Goal: Task Accomplishment & Management: Complete application form

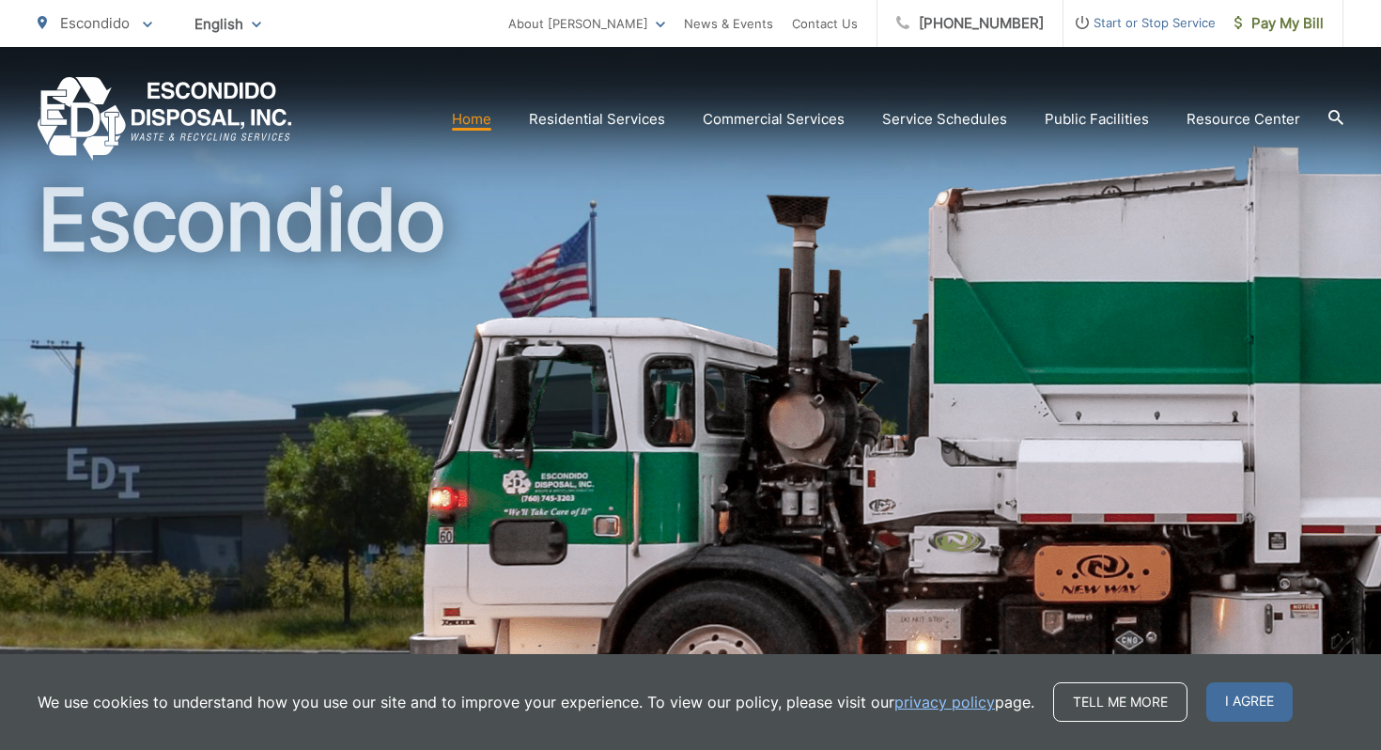
scroll to position [98, 0]
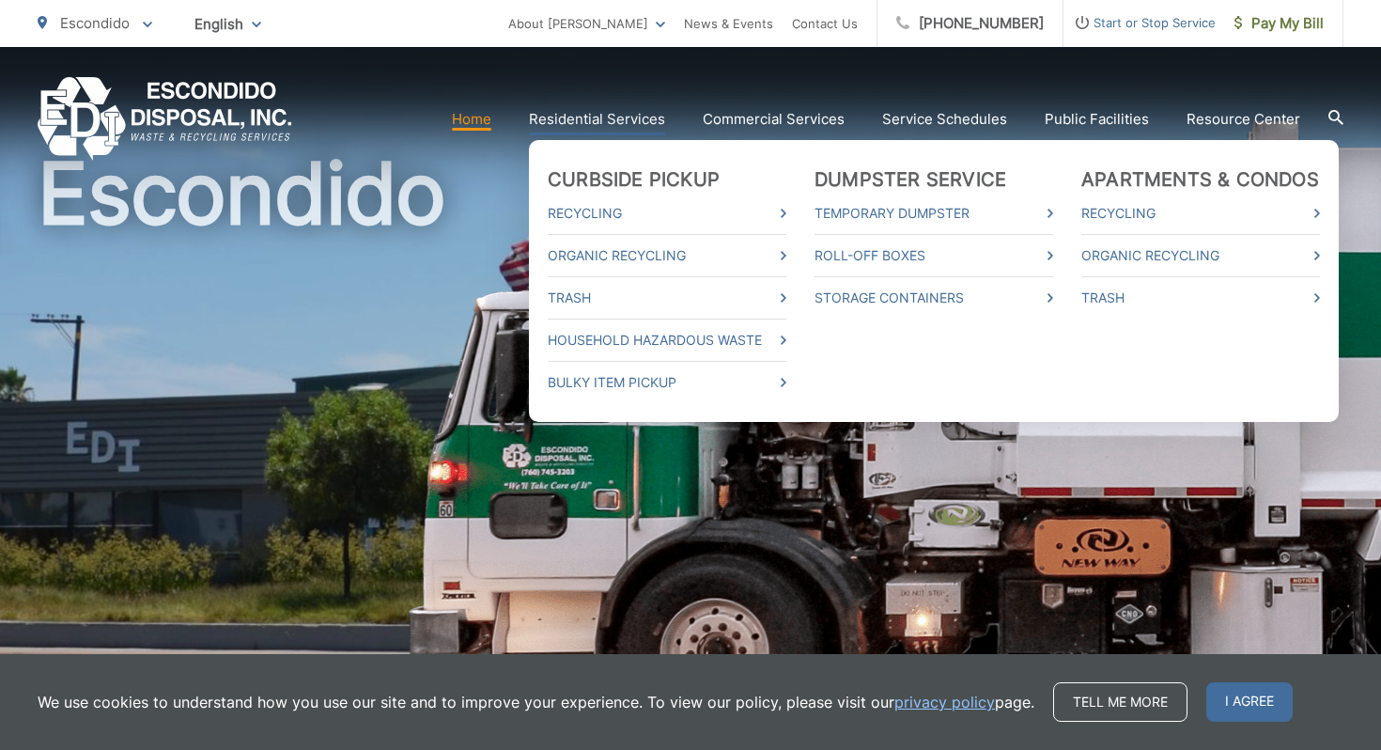
click at [621, 125] on link "Residential Services" at bounding box center [597, 119] width 136 height 23
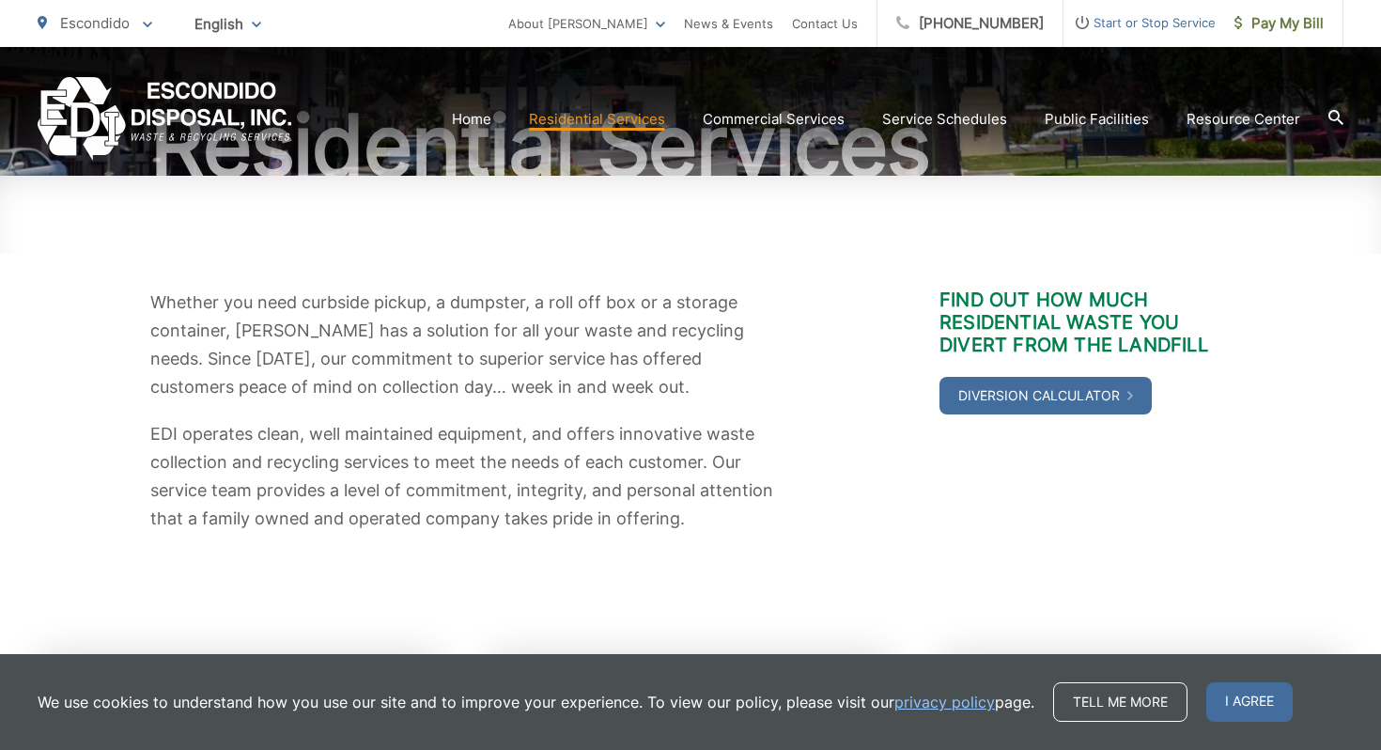
scroll to position [204, 0]
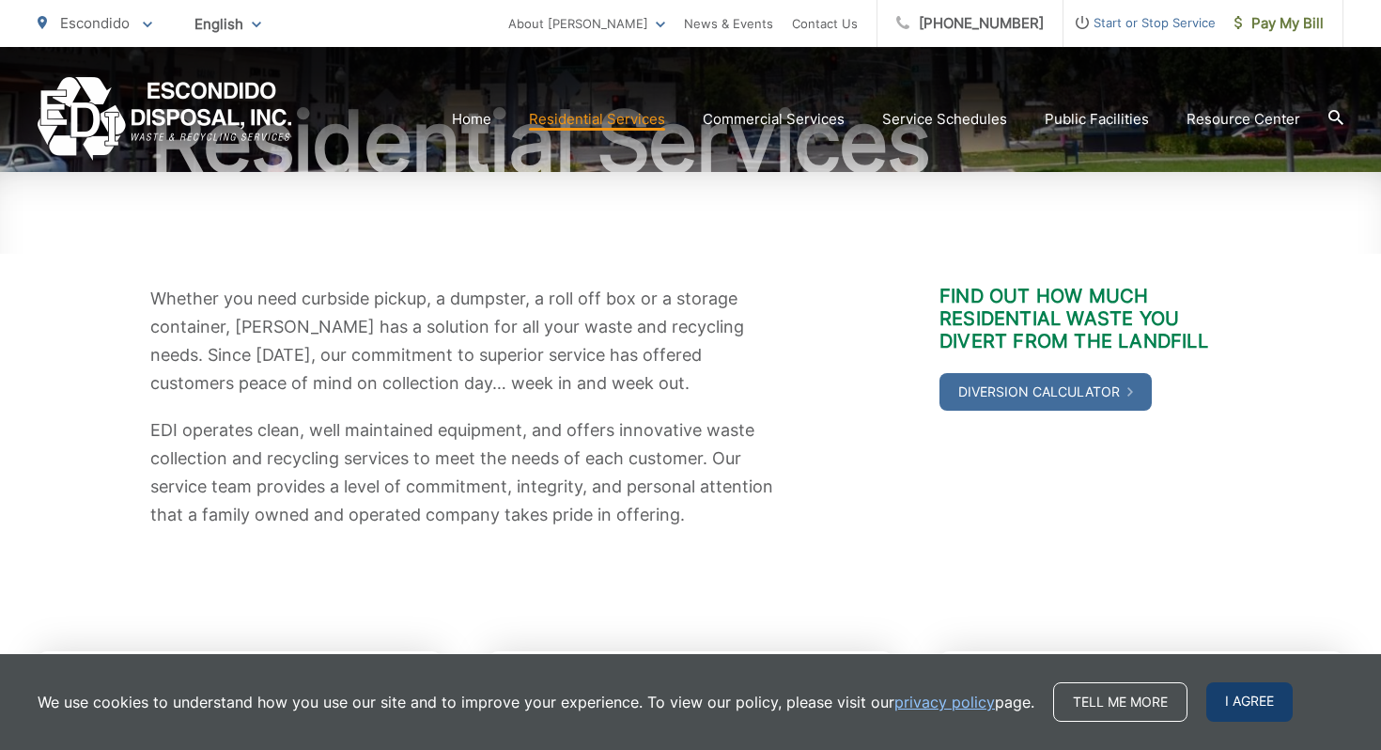
click at [1242, 693] on span "I agree" at bounding box center [1249, 701] width 86 height 39
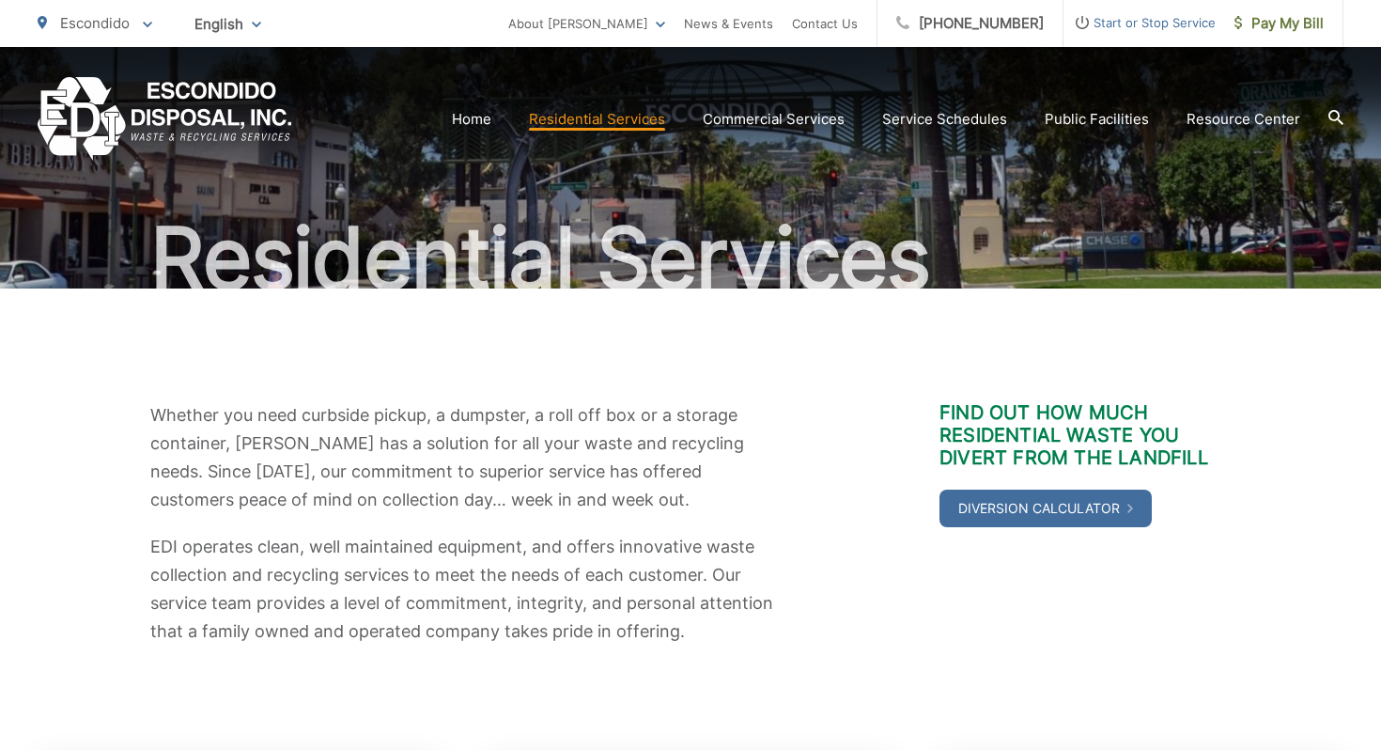
scroll to position [0, 0]
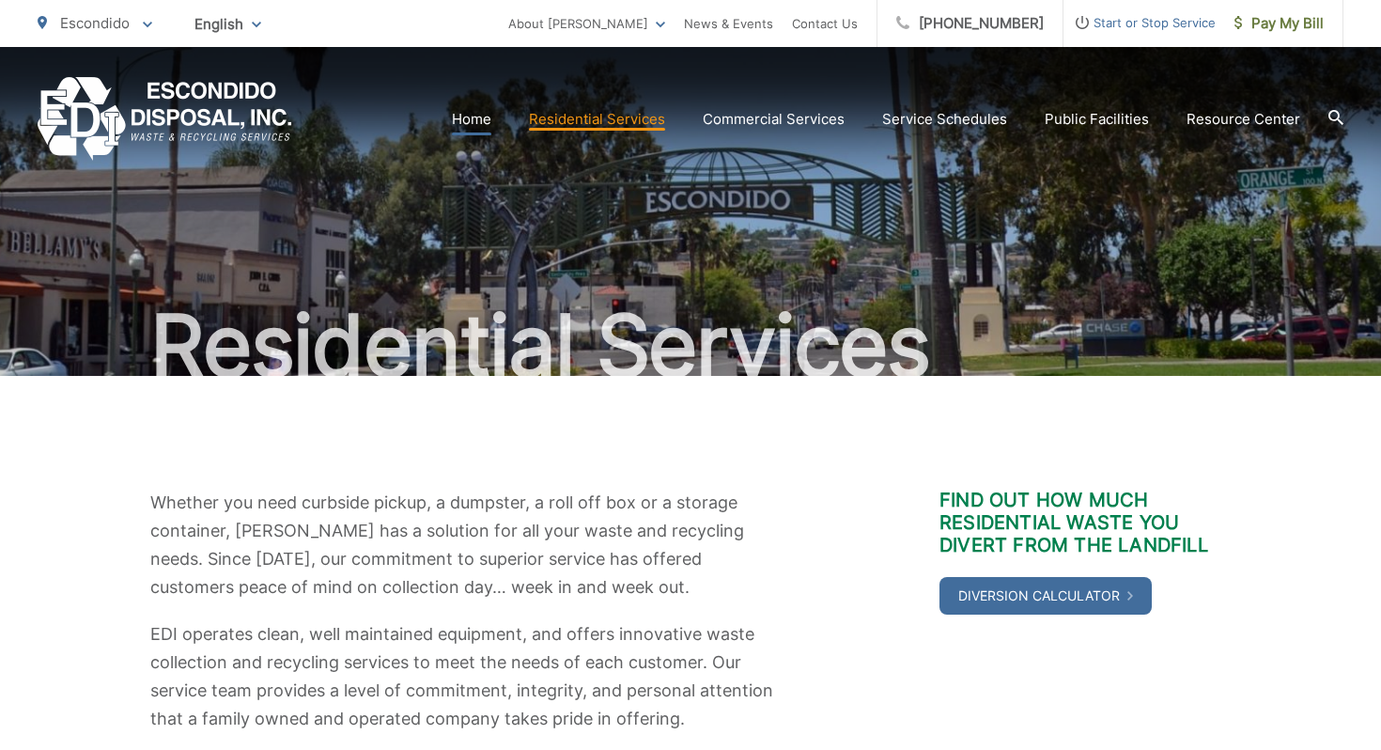
click at [475, 121] on link "Home" at bounding box center [471, 119] width 39 height 23
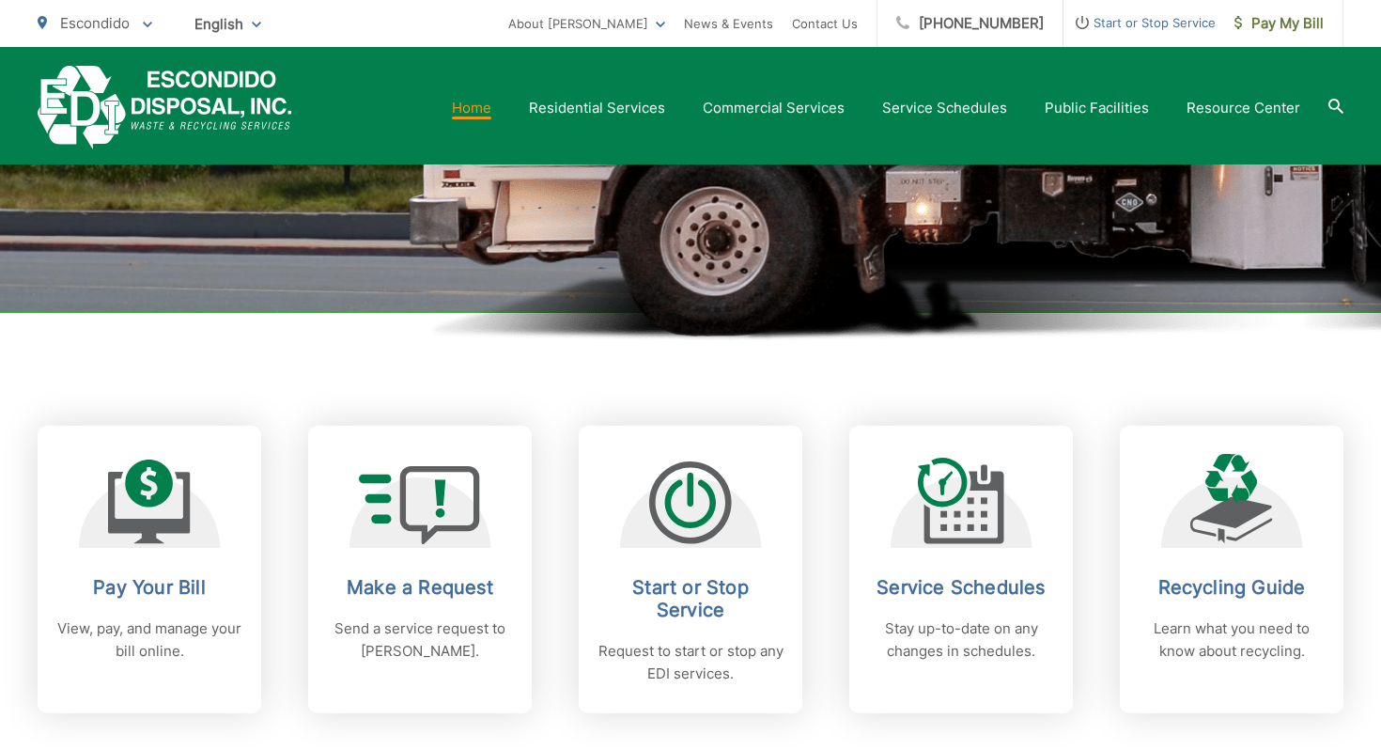
scroll to position [534, 0]
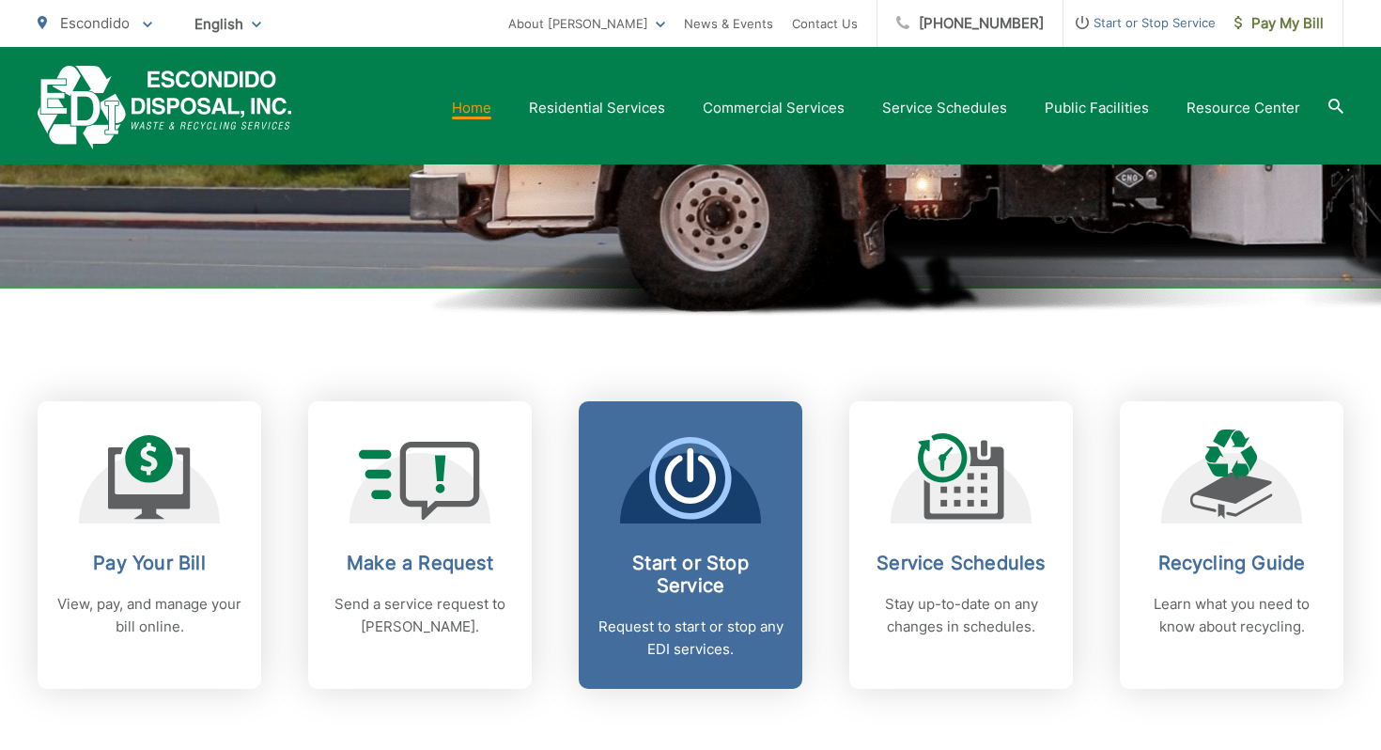
click at [649, 532] on span "Start or Stop Service Request to start or stop any EDI services." at bounding box center [691, 544] width 224 height 287
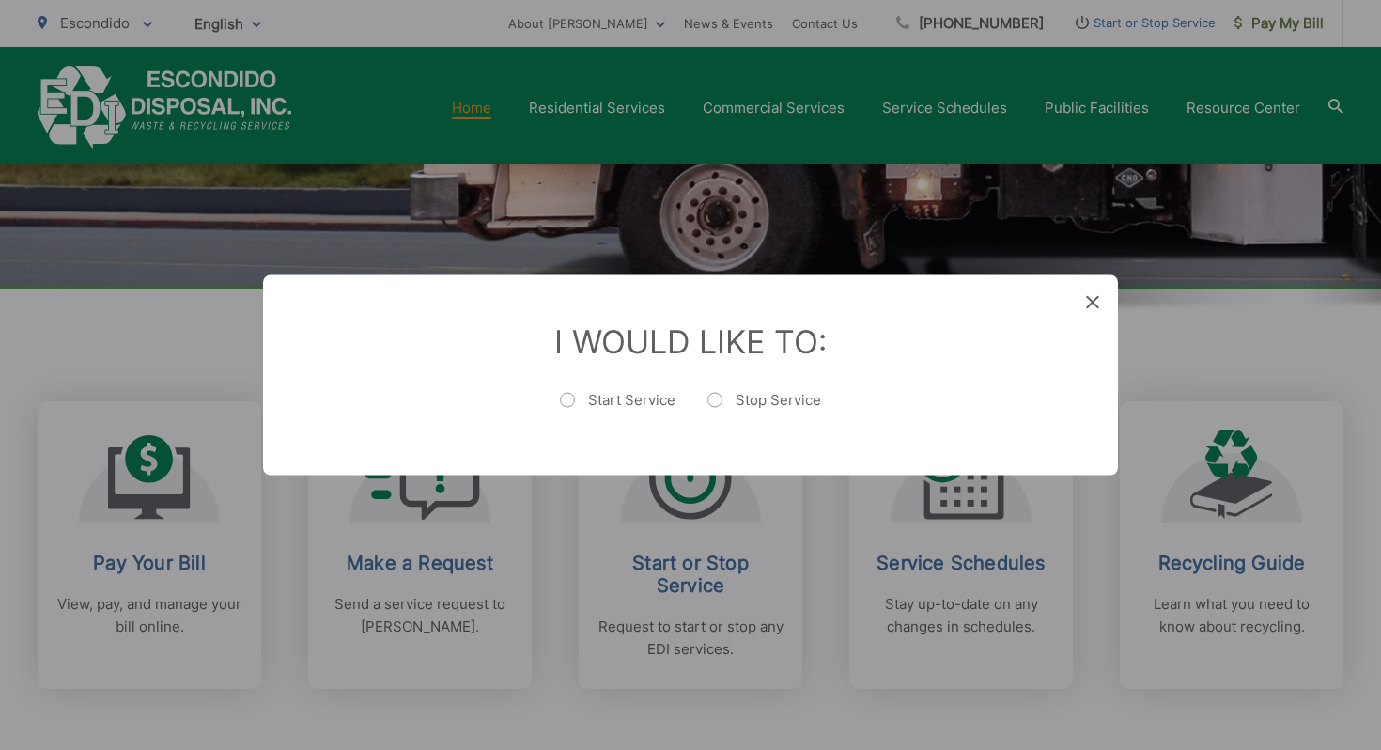
click at [626, 399] on label "Start Service" at bounding box center [618, 410] width 116 height 38
radio input "true"
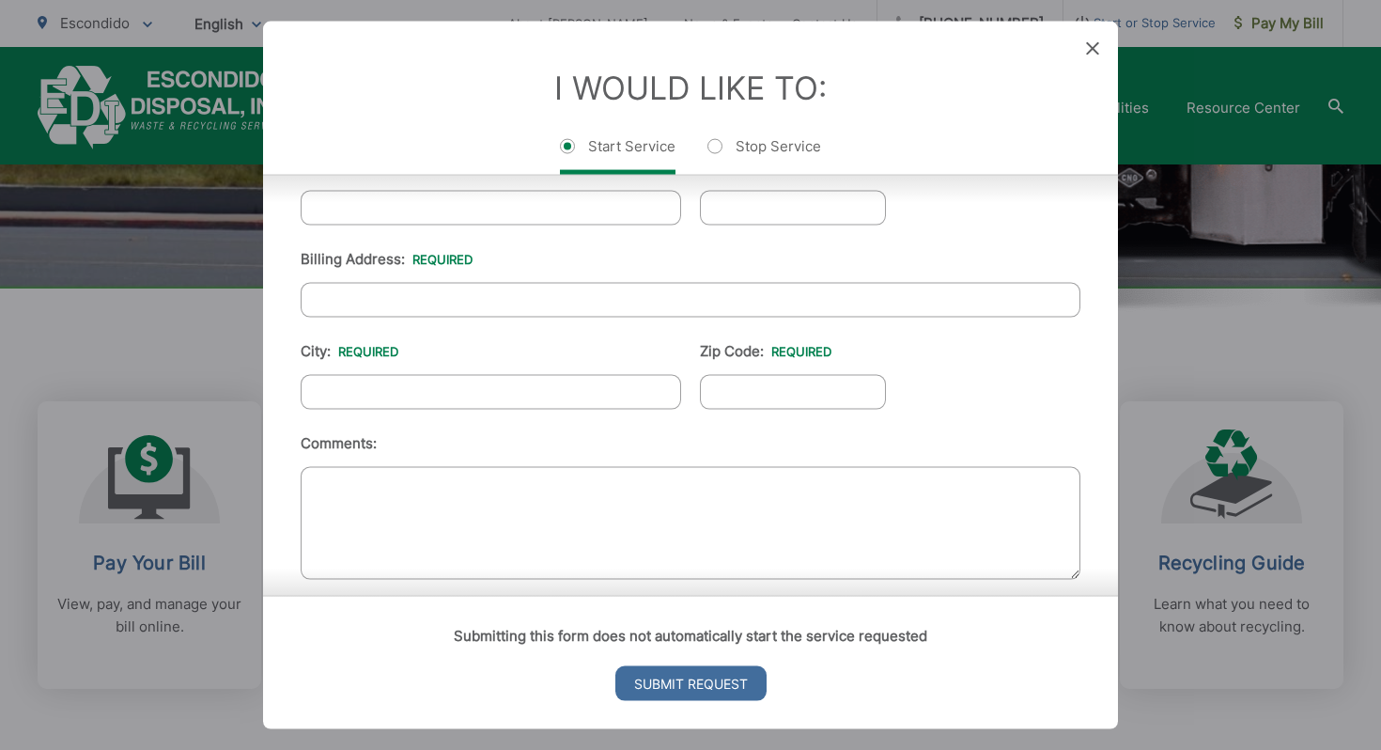
scroll to position [716, 0]
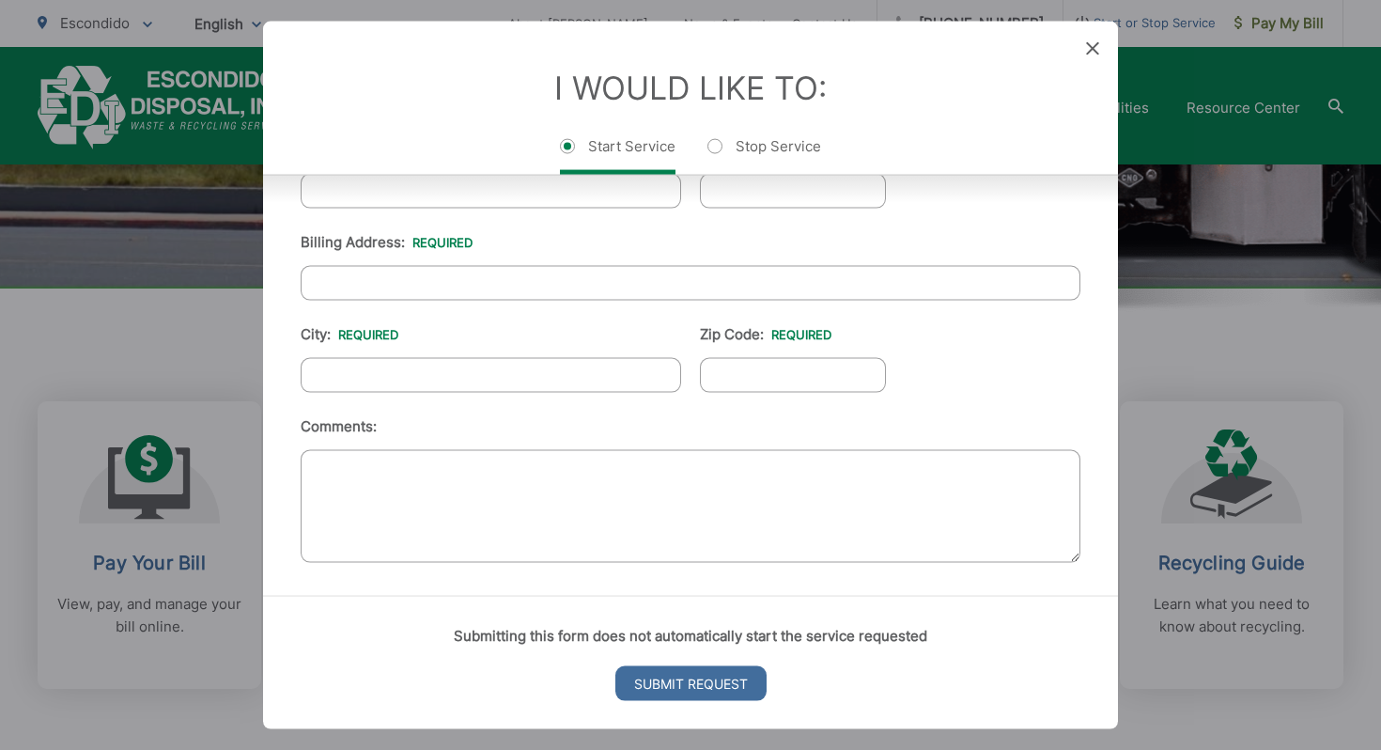
click at [194, 588] on div "Entry Status None In Progress Completed None None In Progress Completed I Would…" at bounding box center [690, 375] width 1381 height 750
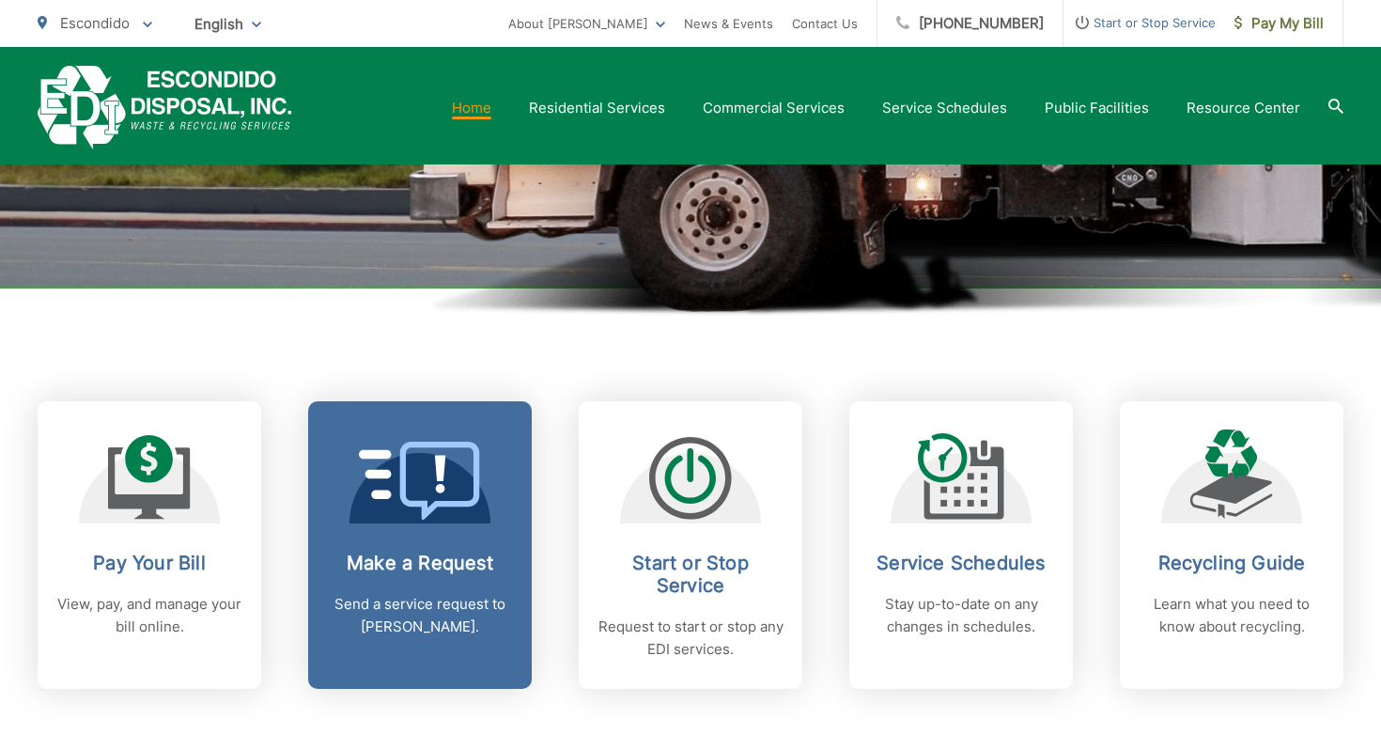
click at [395, 528] on link "Make a Request Send a service request to EDI." at bounding box center [420, 544] width 224 height 287
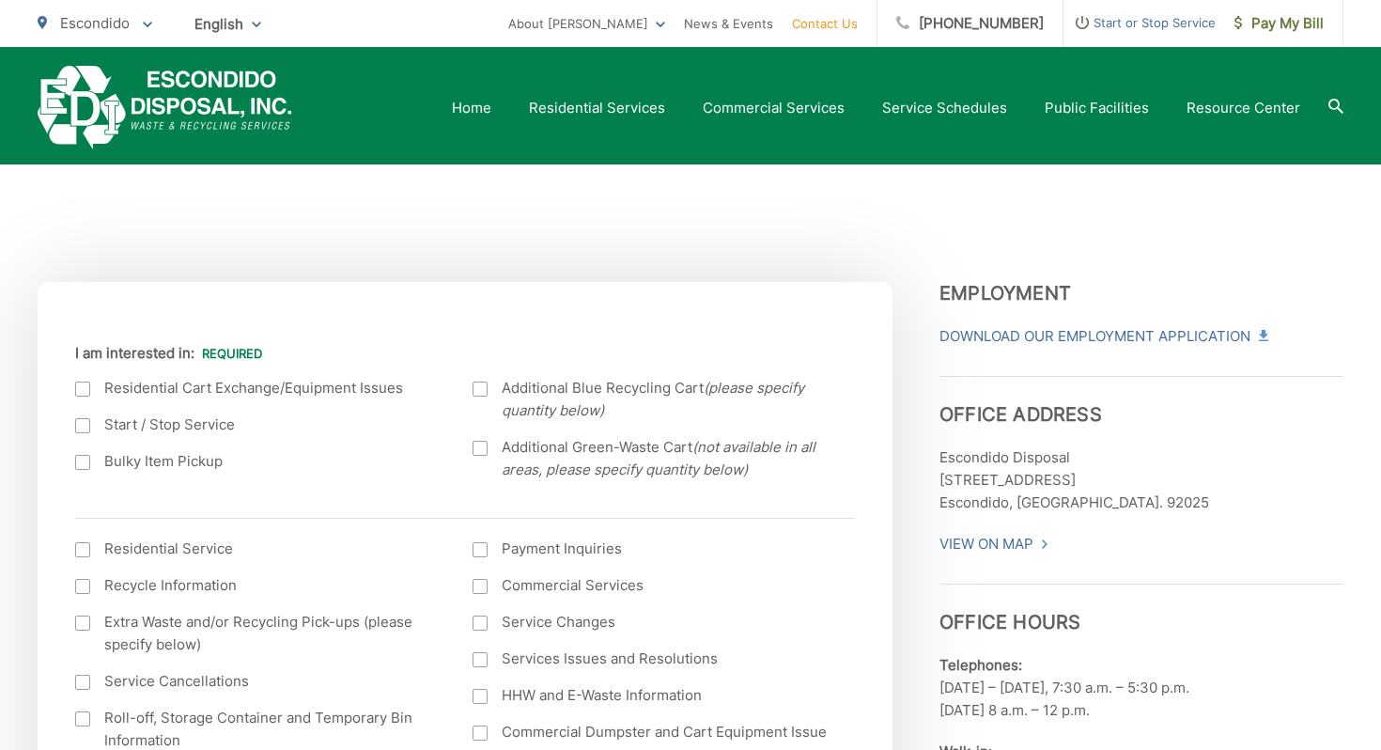
scroll to position [413, 0]
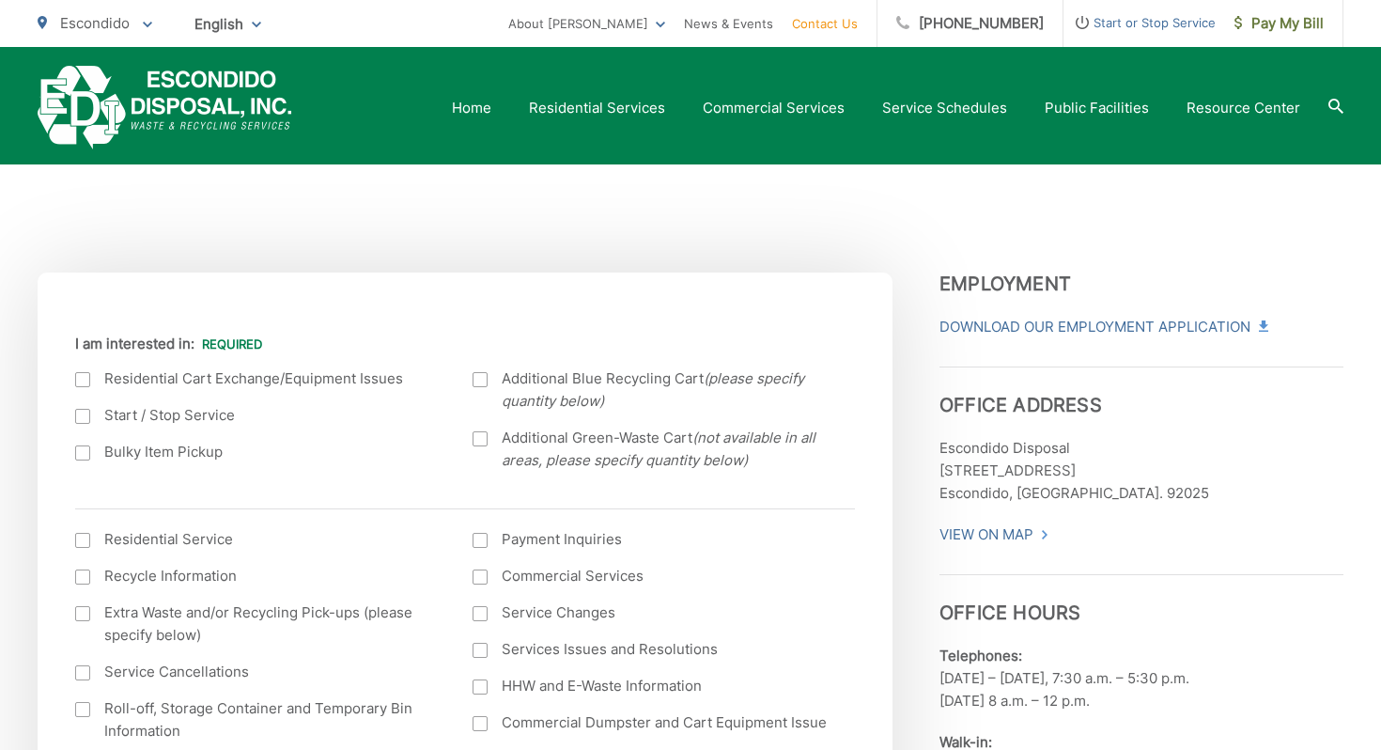
click at [479, 442] on div at bounding box center [480, 438] width 15 height 15
click at [0, 0] on input "Additional Green-Waste Cart (not available in all areas, please specify quantit…" at bounding box center [0, 0] width 0 height 0
click at [480, 372] on label "Additional Blue Recycling Cart (please specify quantity below)" at bounding box center [653, 389] width 360 height 45
click at [0, 0] on input "Additional Blue Recycling Cart (please specify quantity below)" at bounding box center [0, 0] width 0 height 0
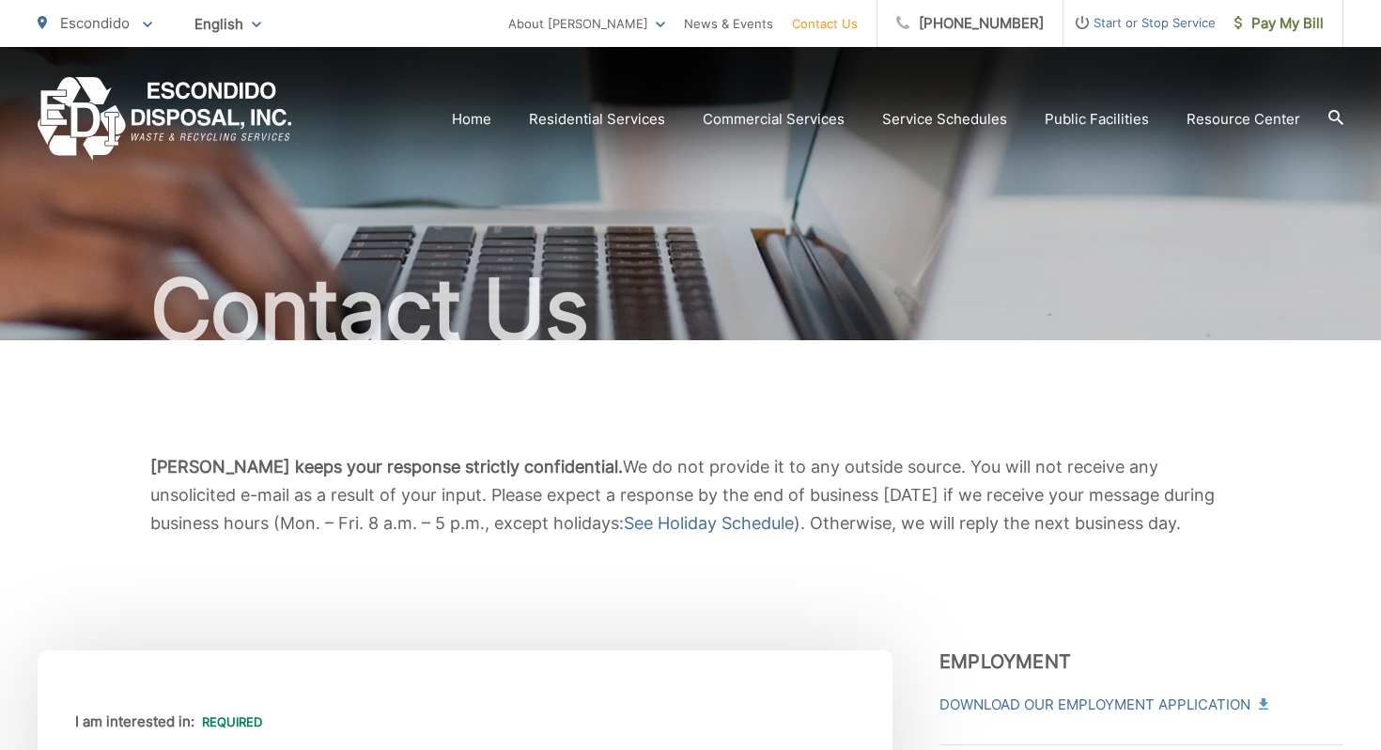
scroll to position [0, 0]
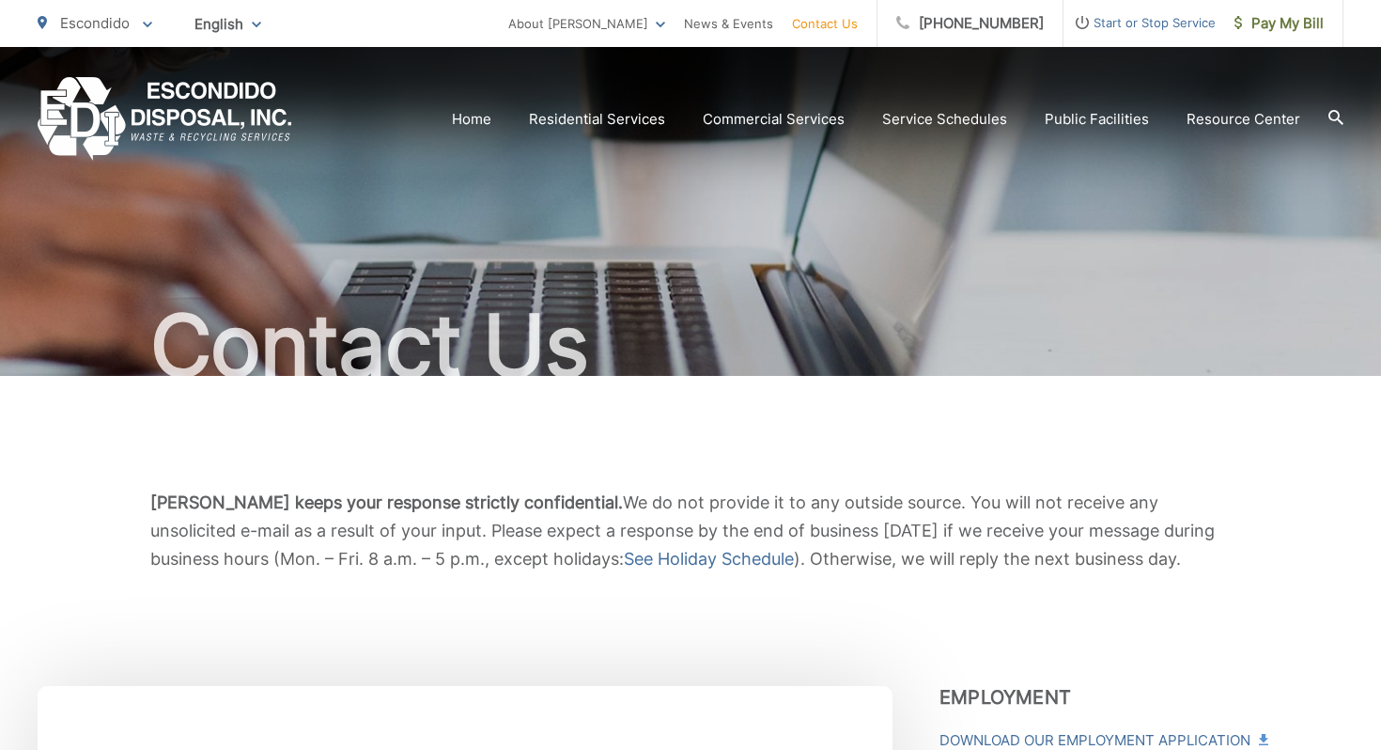
click at [589, 132] on section "Home Residential Services Curbside Pickup Recycling Organic Recycling Trash Hou…" at bounding box center [817, 119] width 1051 height 36
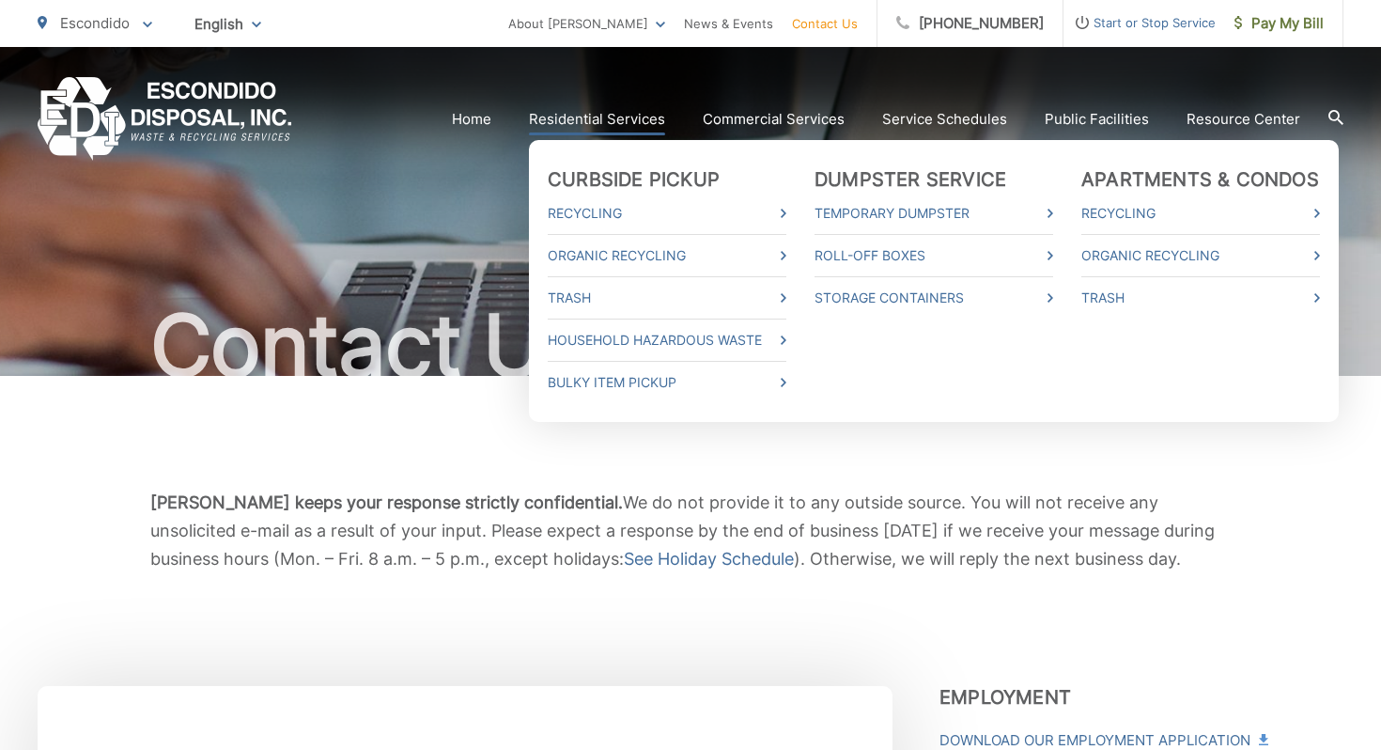
click at [594, 122] on link "Residential Services" at bounding box center [597, 119] width 136 height 23
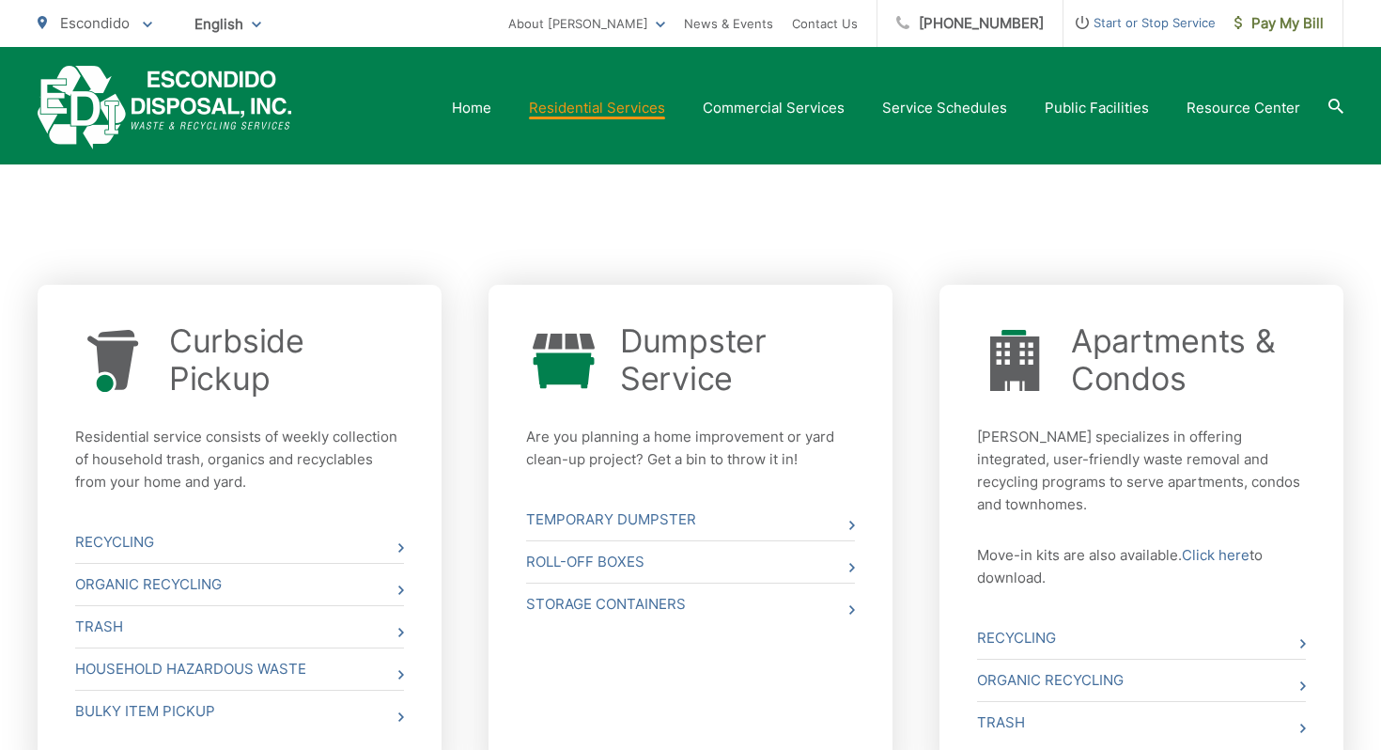
scroll to position [656, 0]
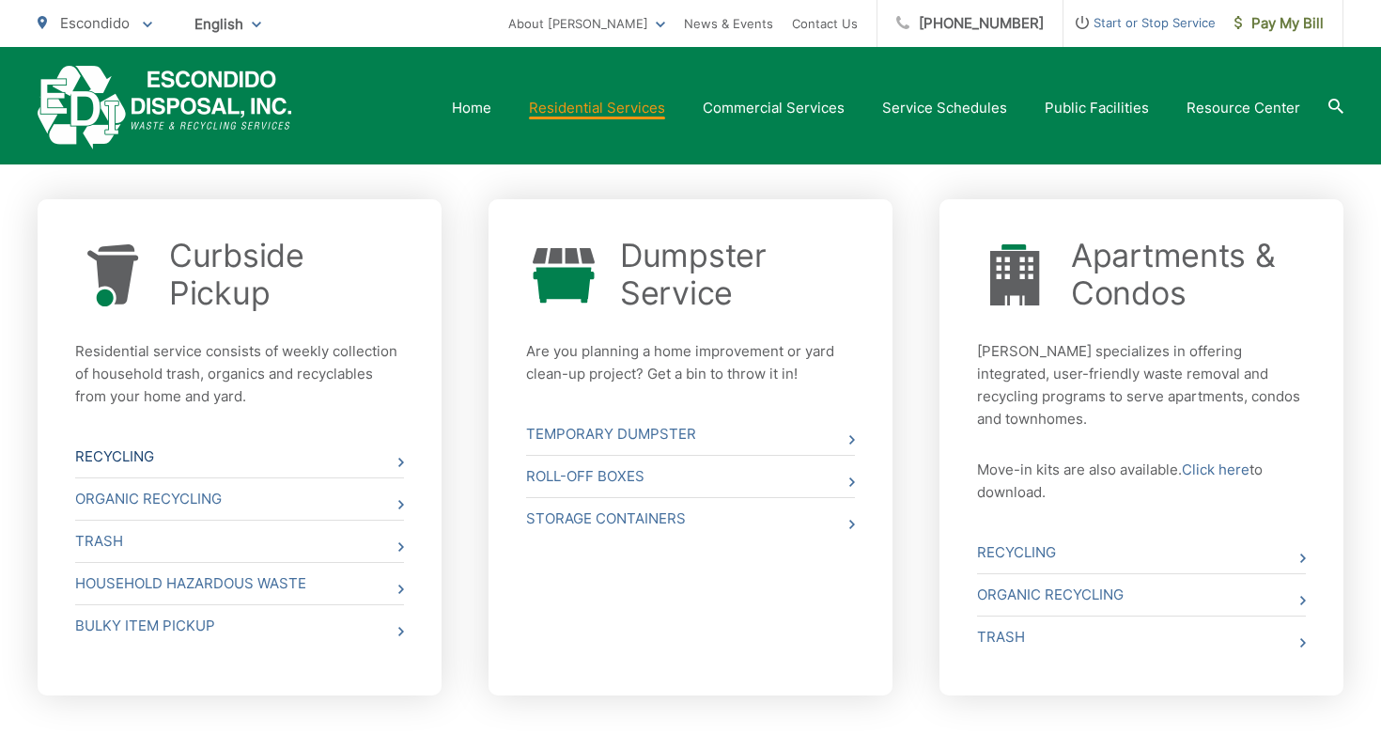
click at [303, 461] on link "Recycling" at bounding box center [239, 456] width 329 height 41
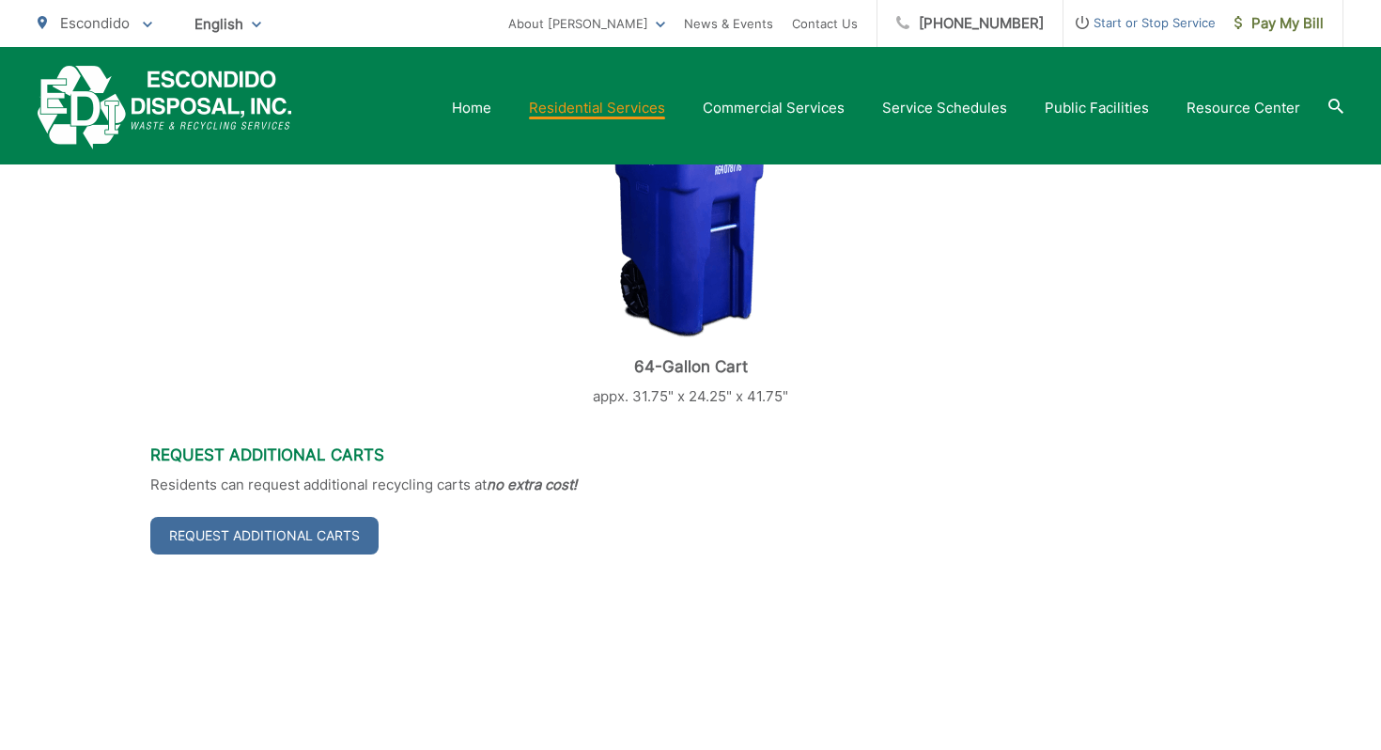
scroll to position [593, 0]
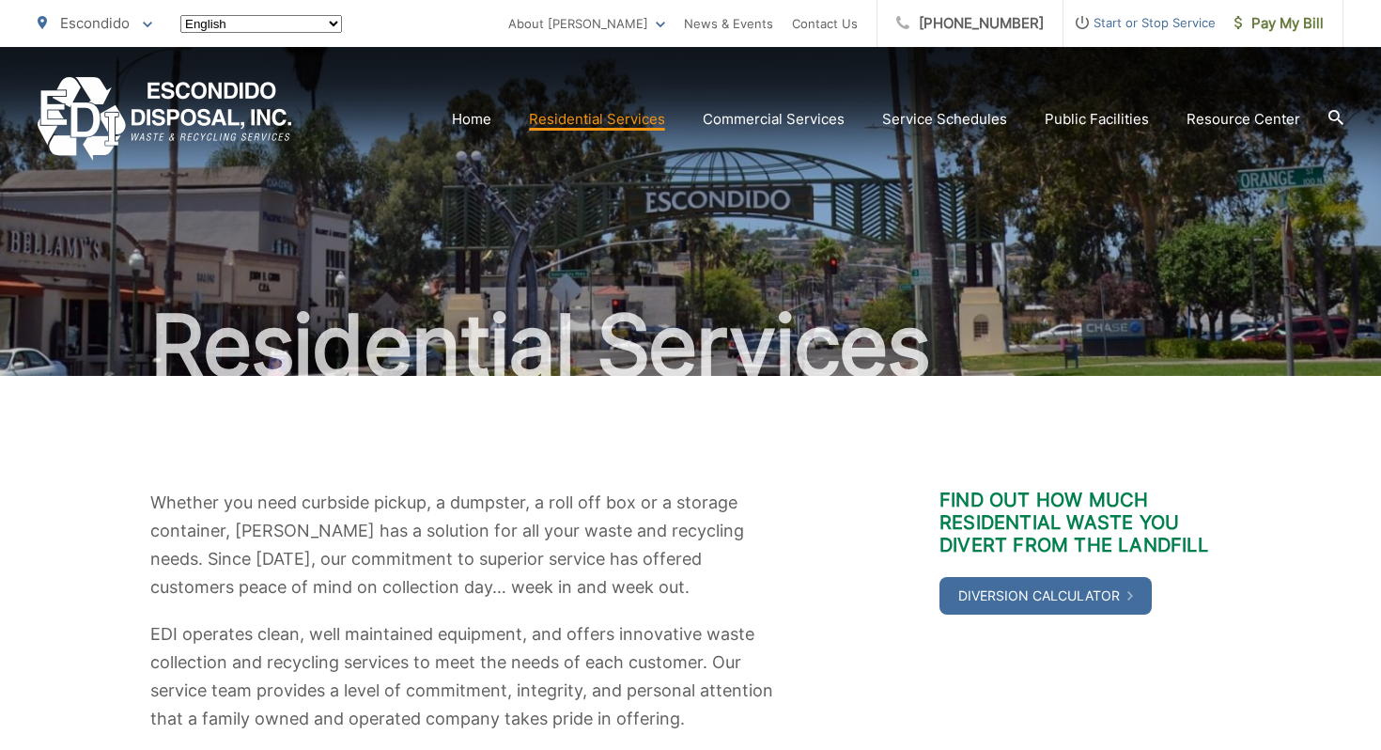
scroll to position [652, 0]
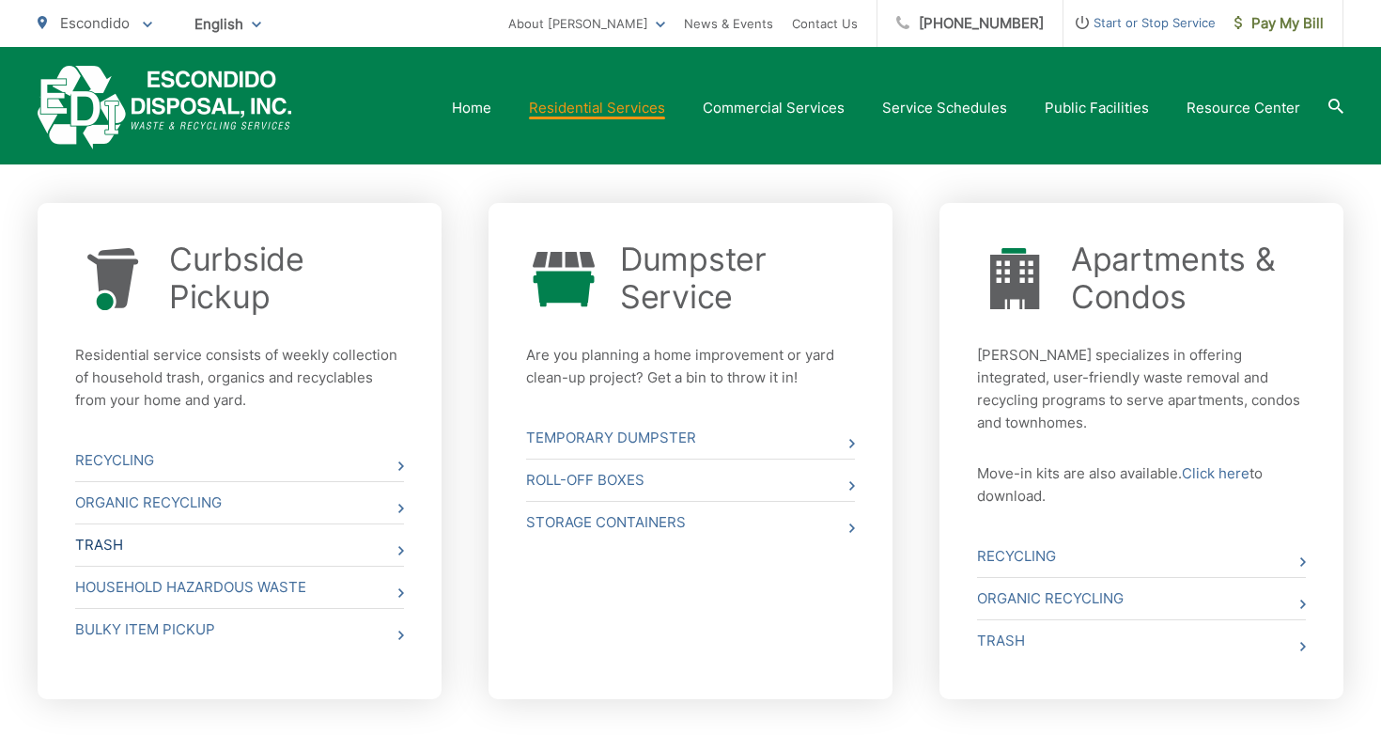
click at [287, 536] on link "Trash" at bounding box center [239, 544] width 329 height 41
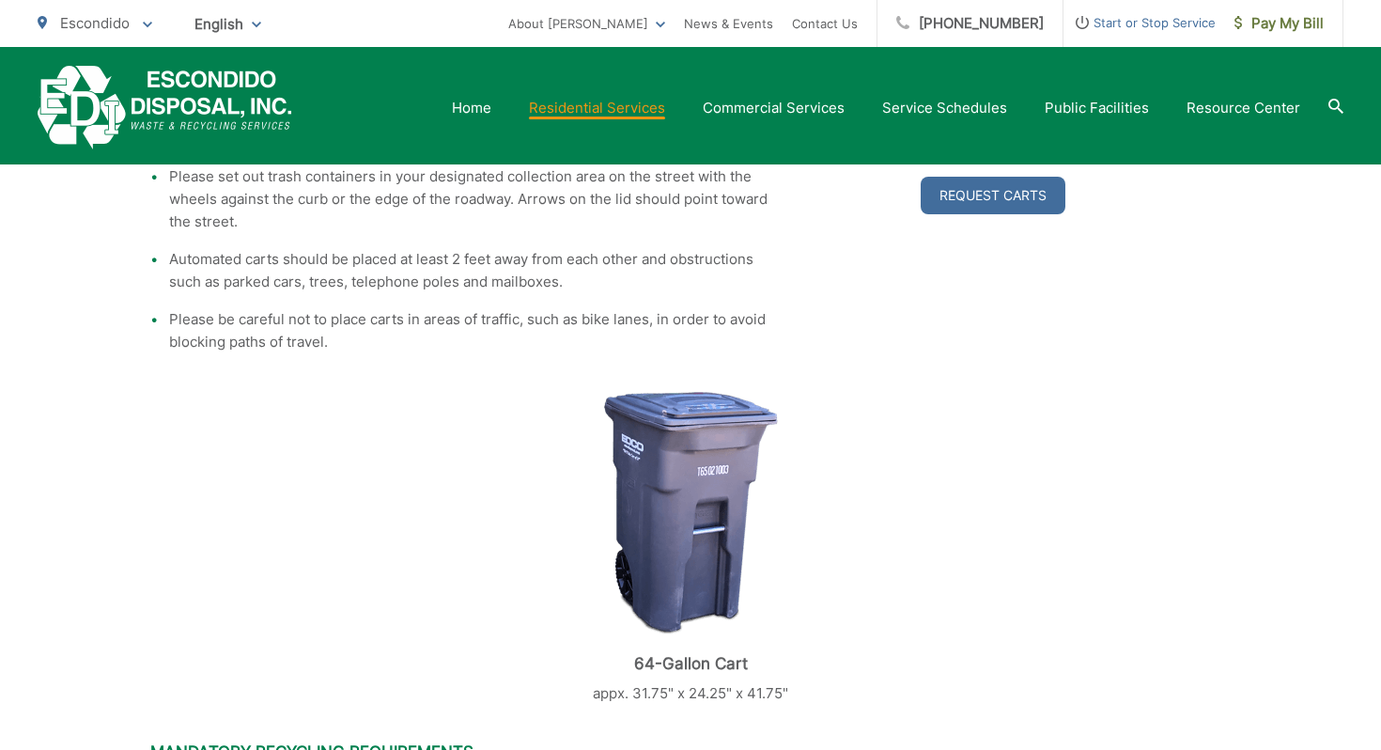
scroll to position [256, 0]
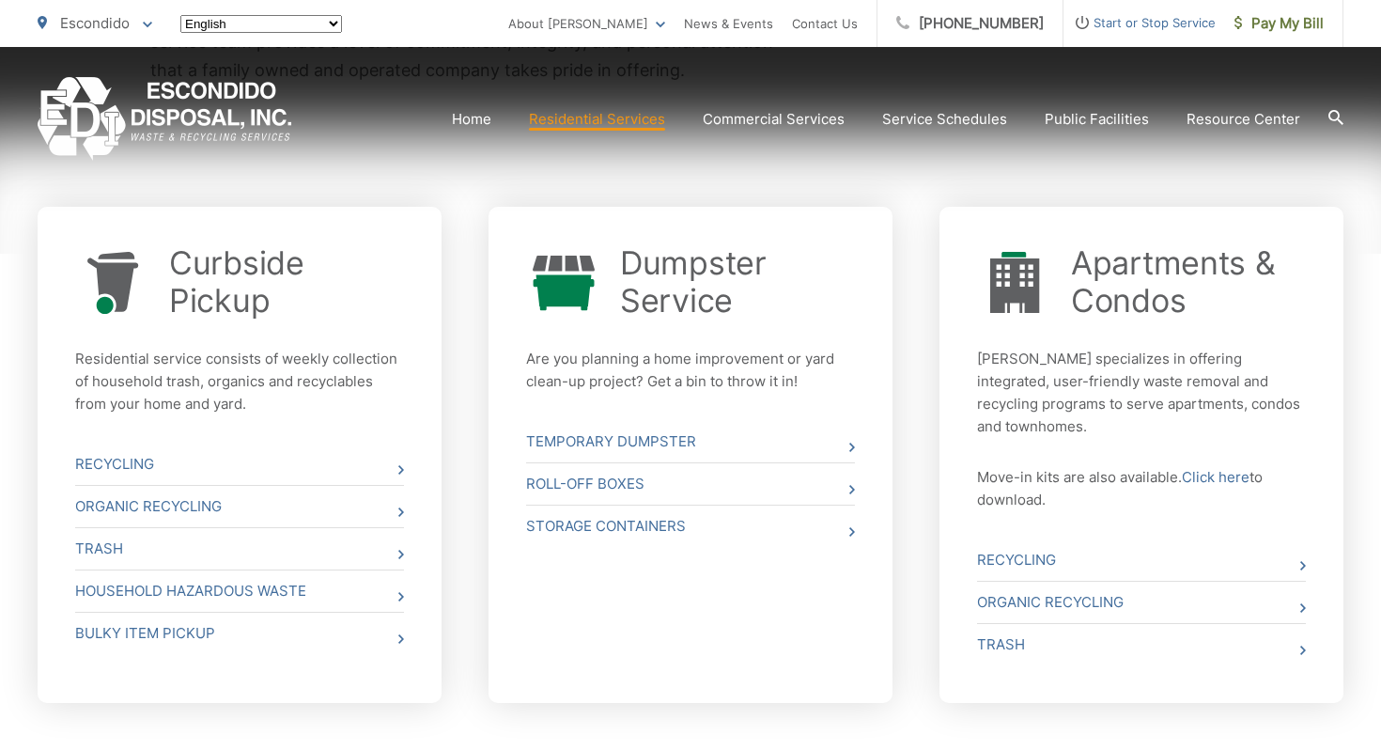
scroll to position [648, 0]
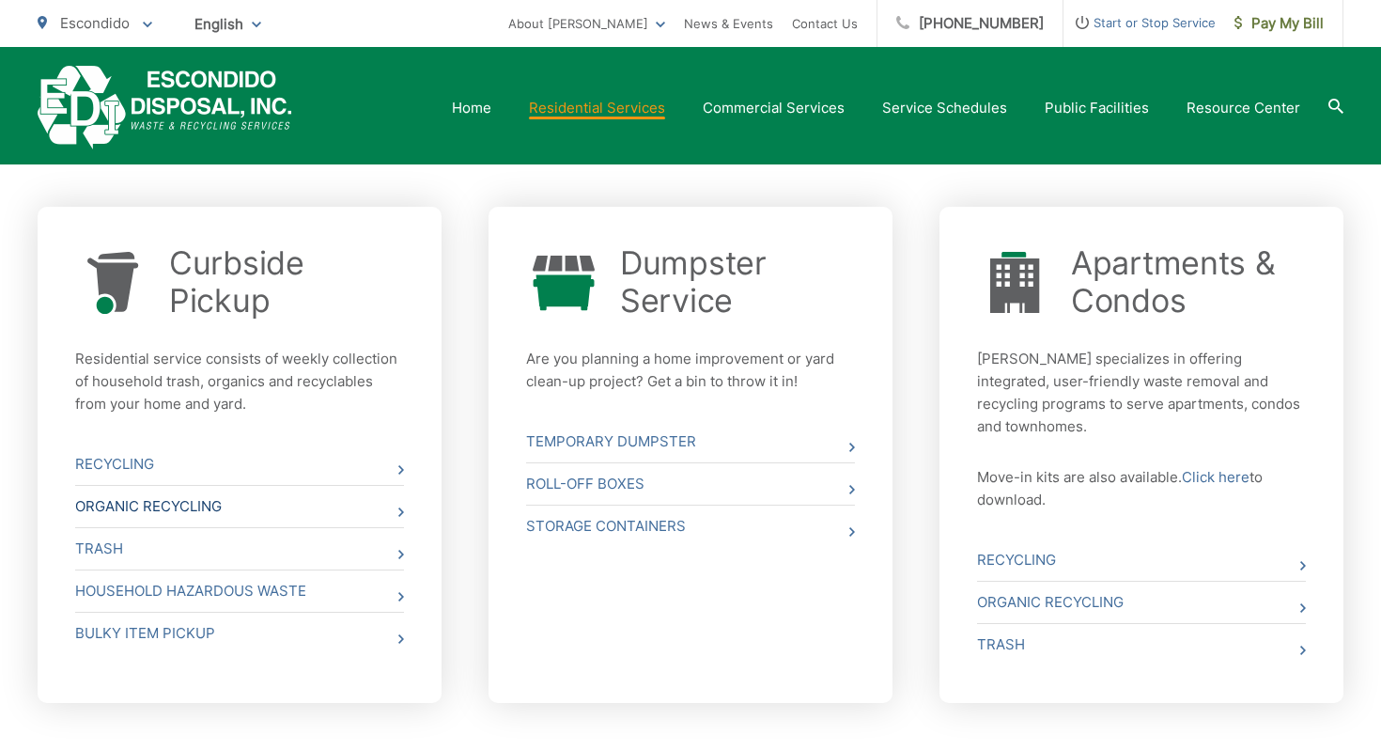
click at [282, 502] on link "Organic Recycling" at bounding box center [239, 506] width 329 height 41
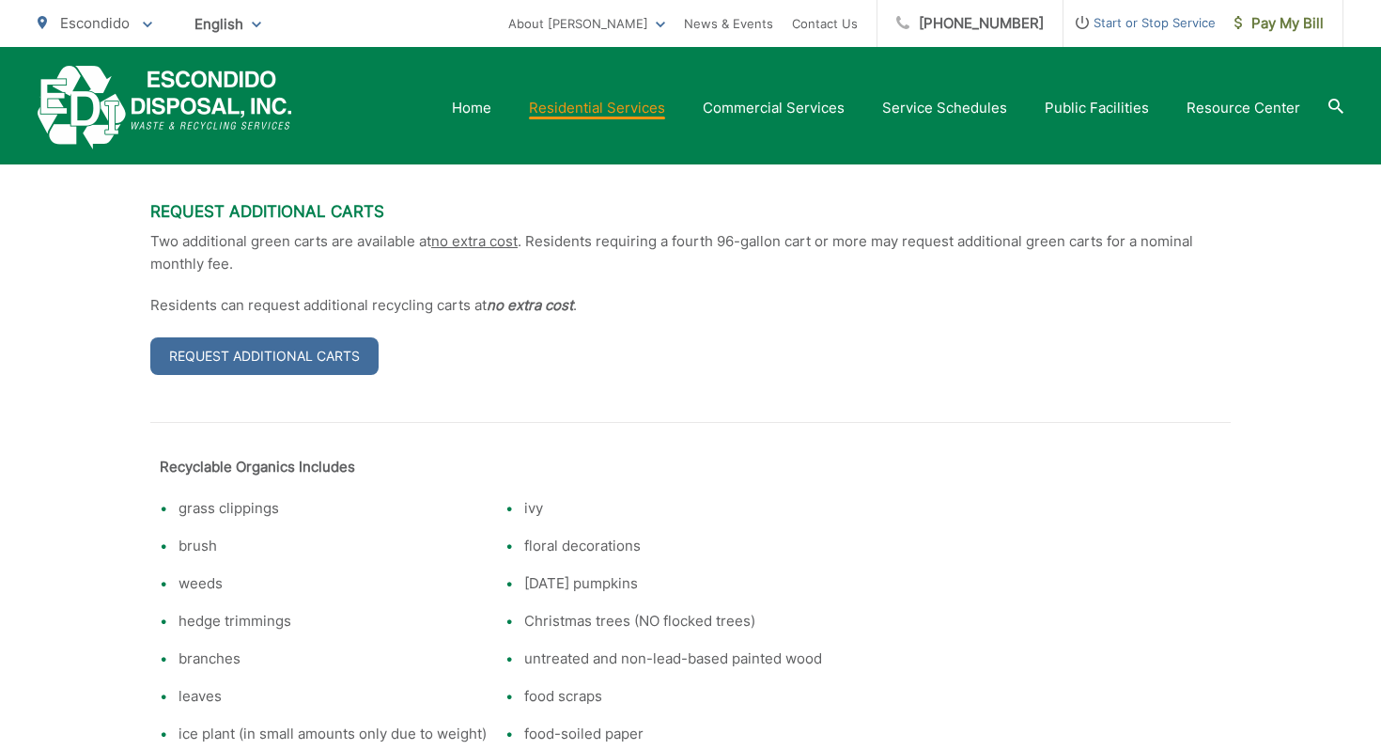
scroll to position [1148, 0]
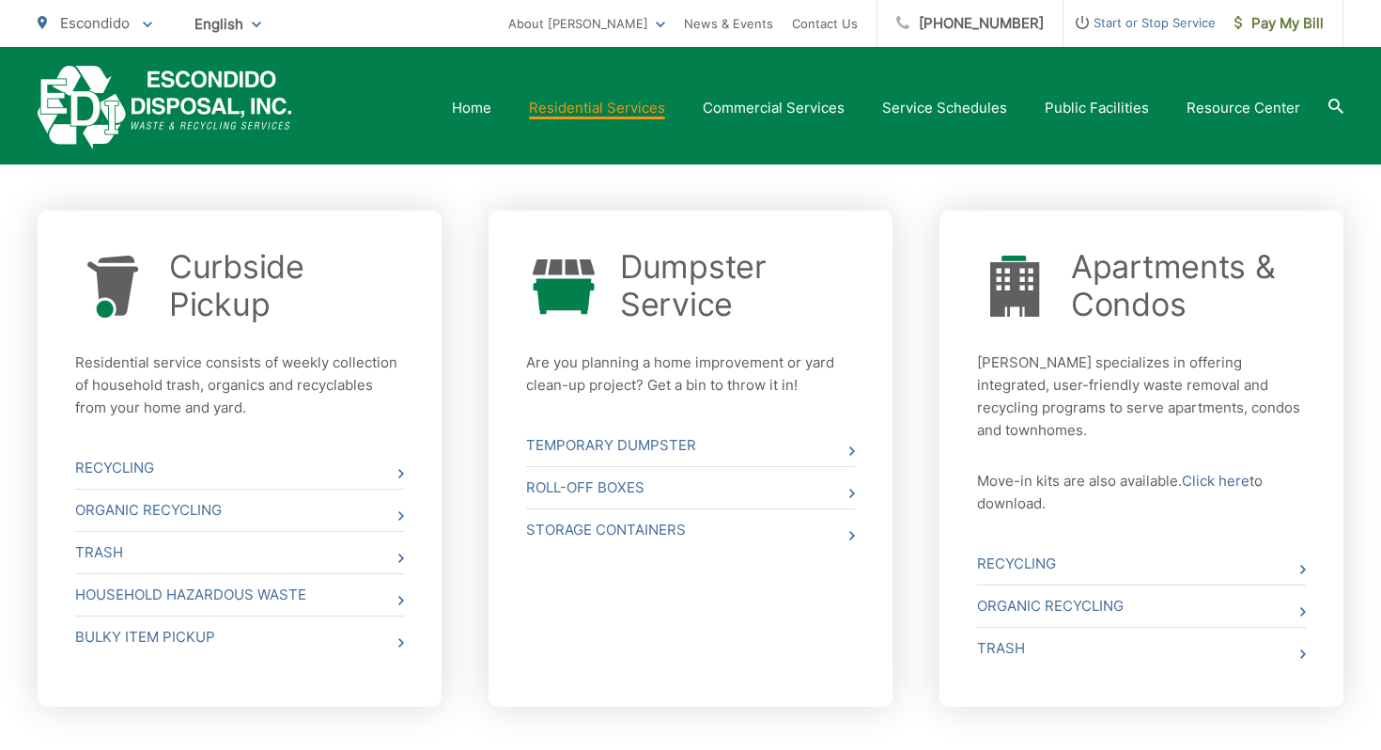
scroll to position [712, 0]
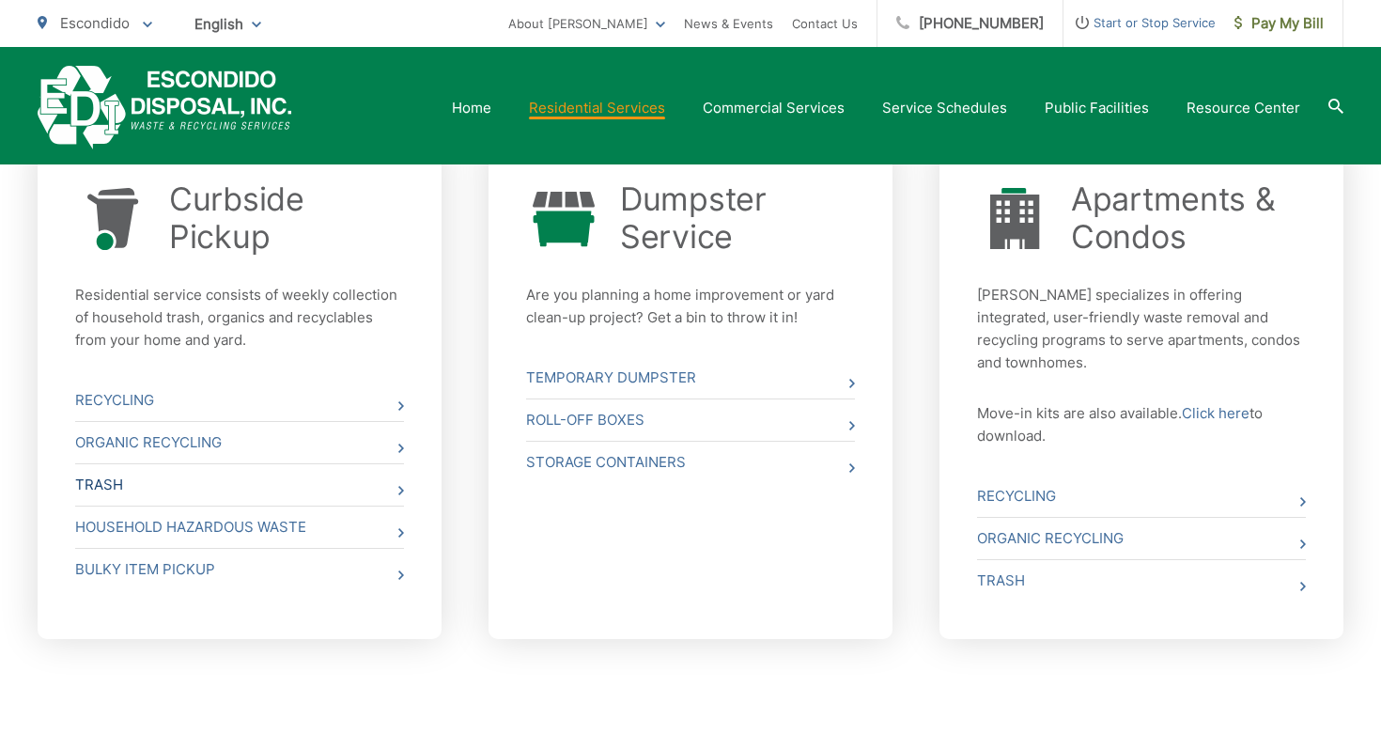
click at [264, 493] on link "Trash" at bounding box center [239, 484] width 329 height 41
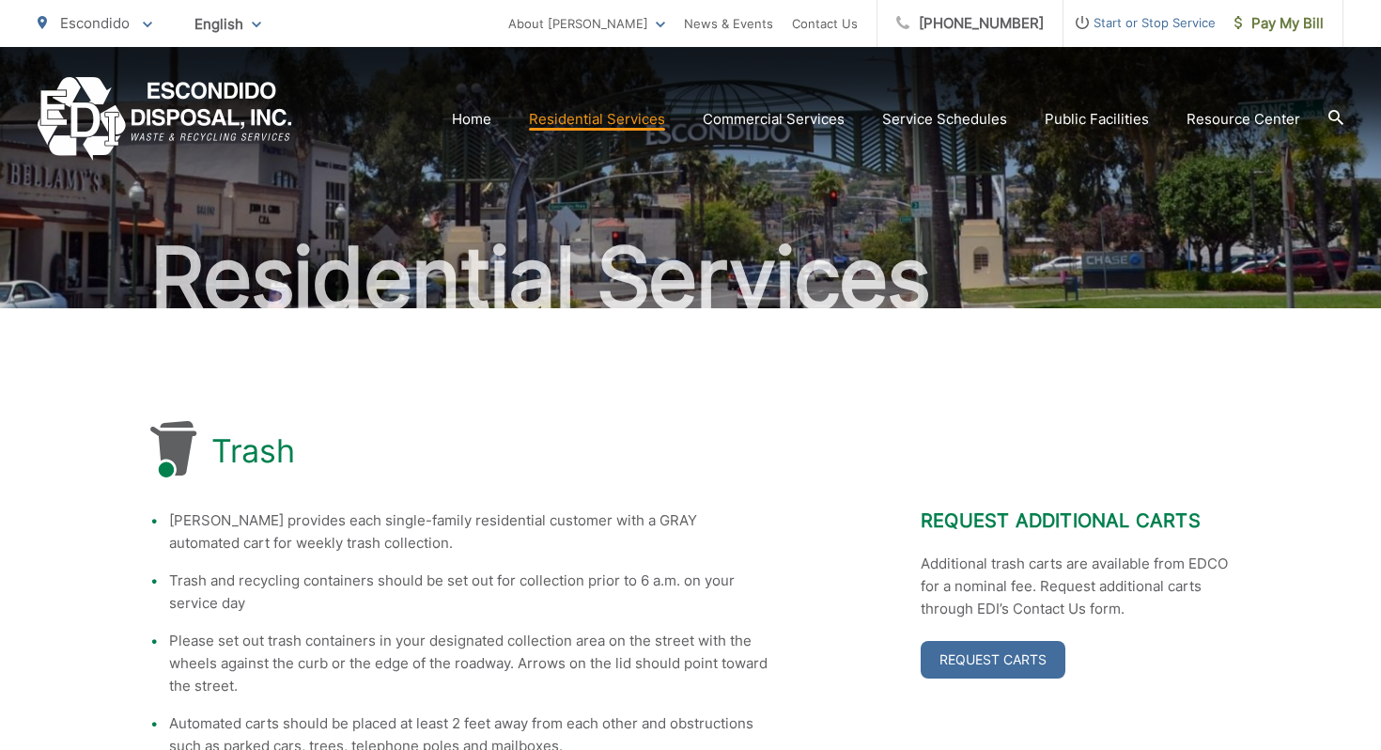
scroll to position [101, 0]
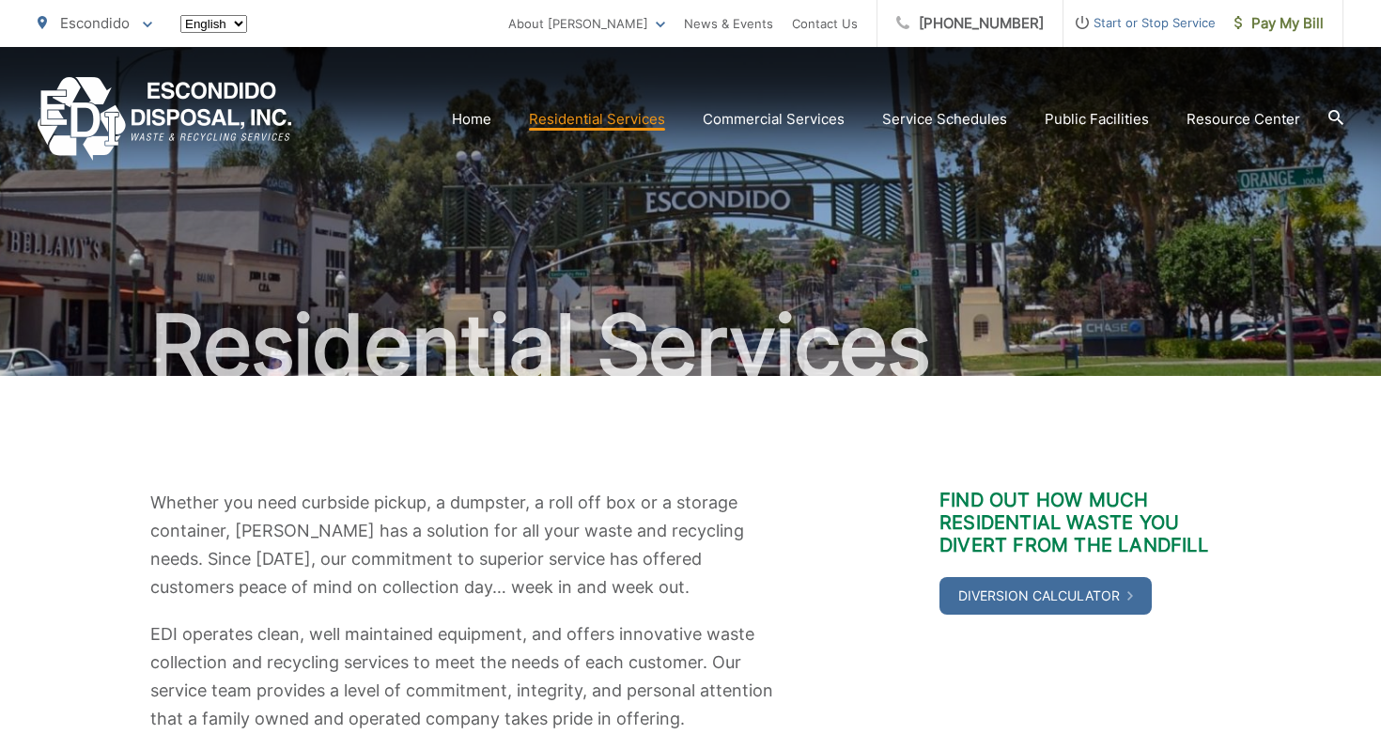
scroll to position [708, 0]
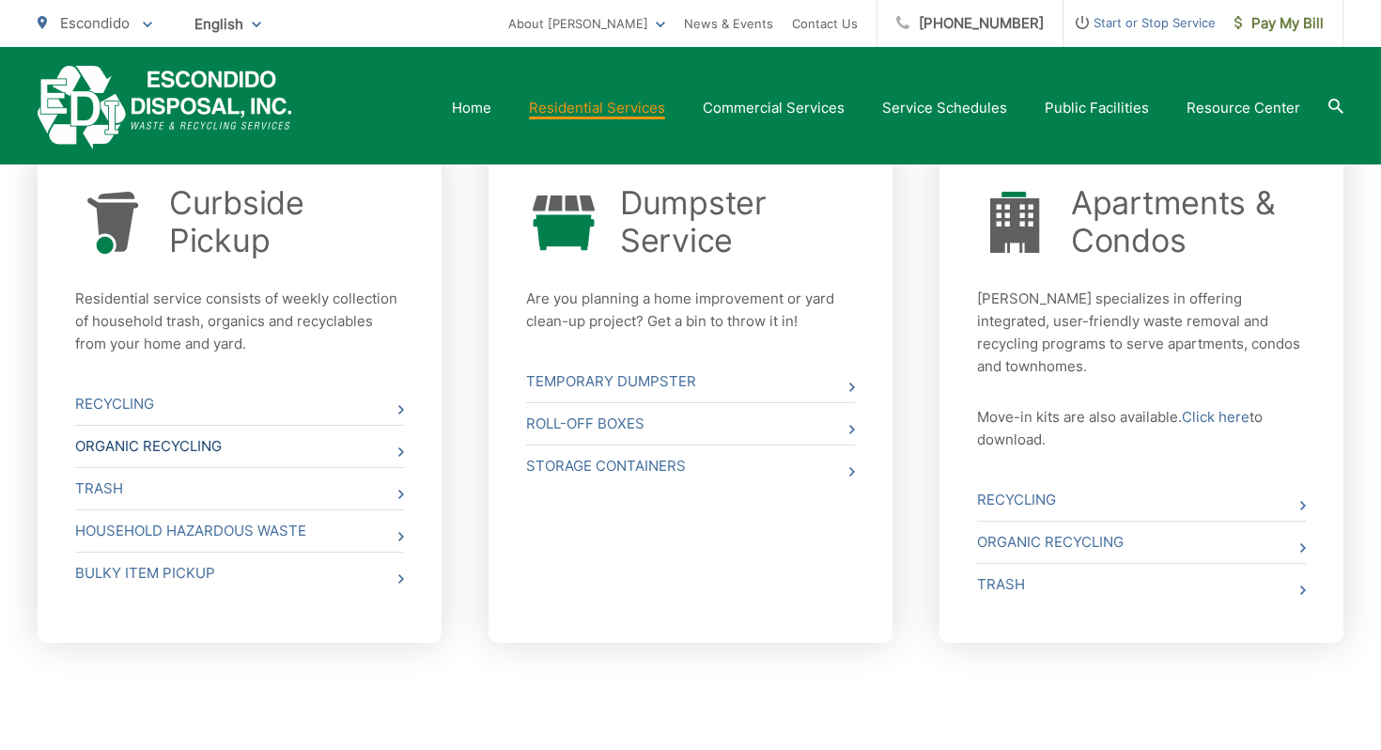
click at [187, 432] on link "Organic Recycling" at bounding box center [239, 446] width 329 height 41
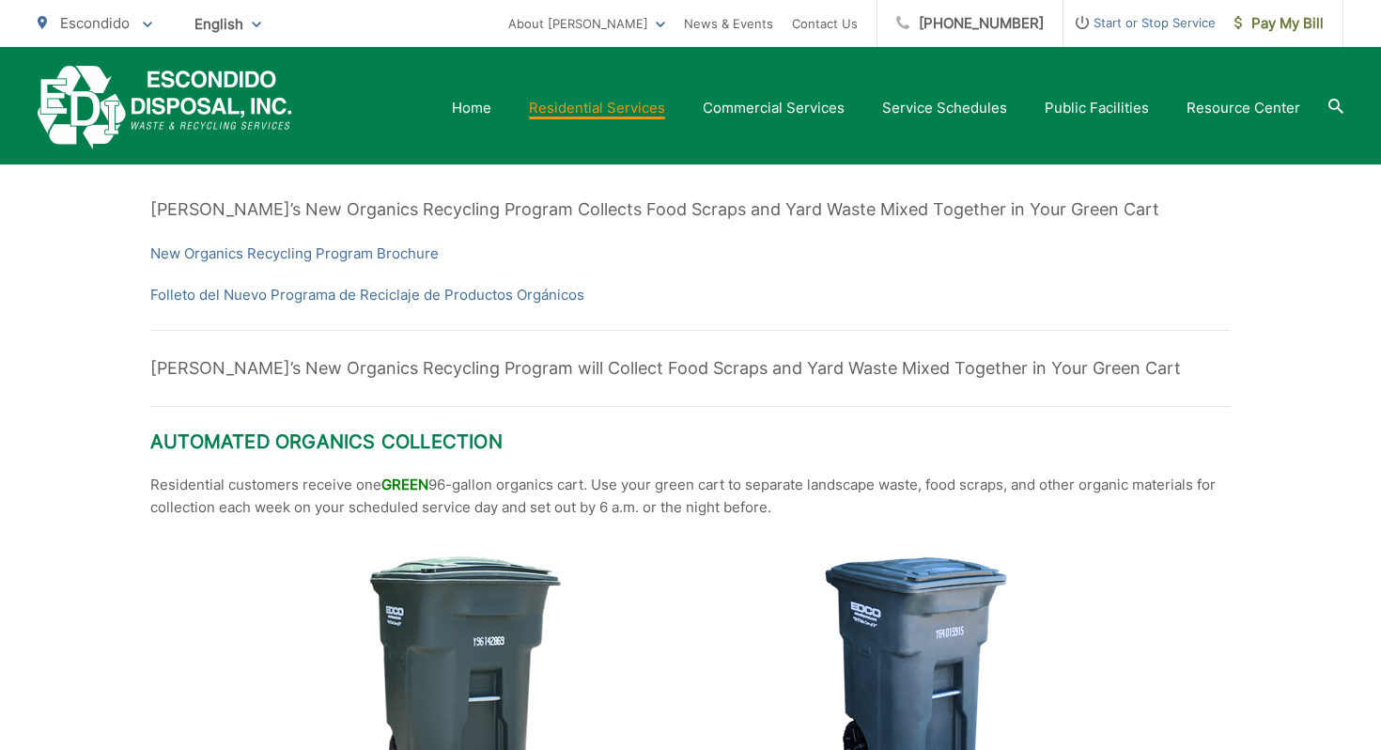
scroll to position [426, 0]
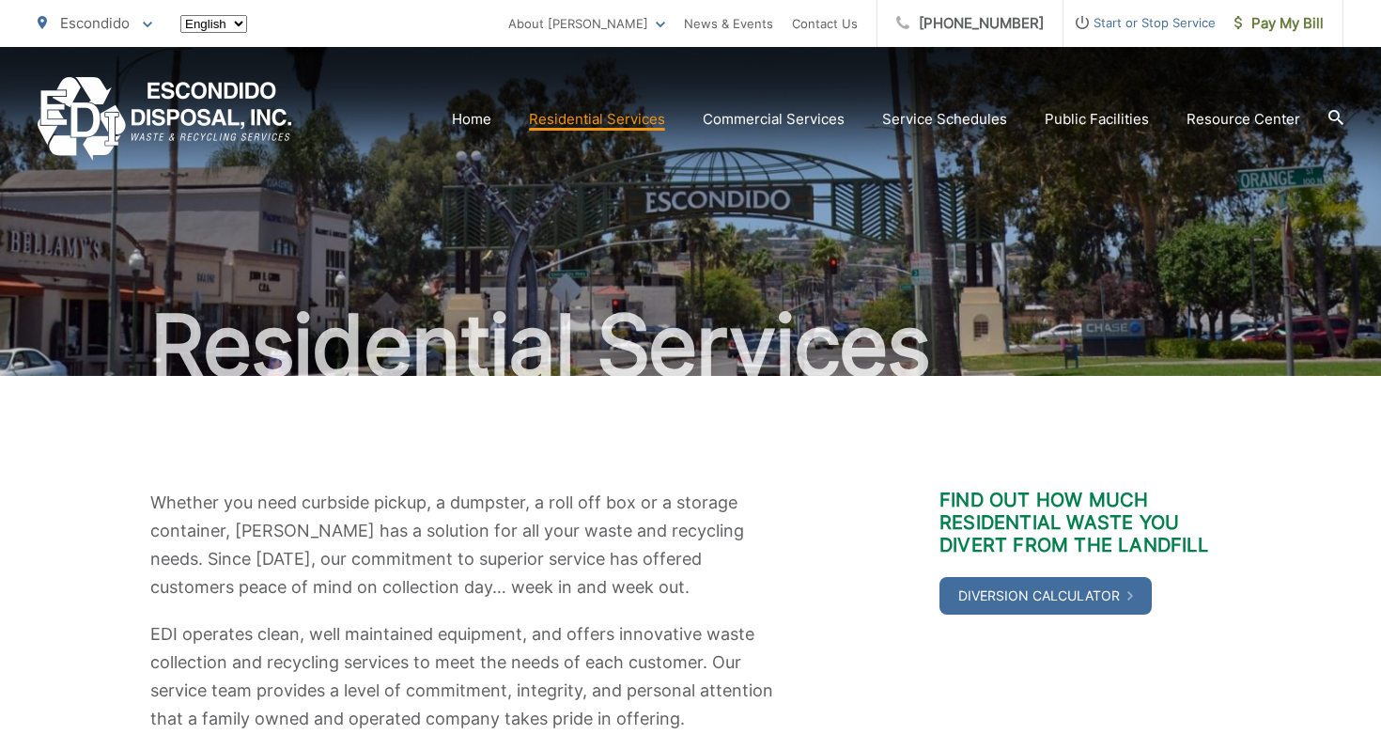
scroll to position [705, 0]
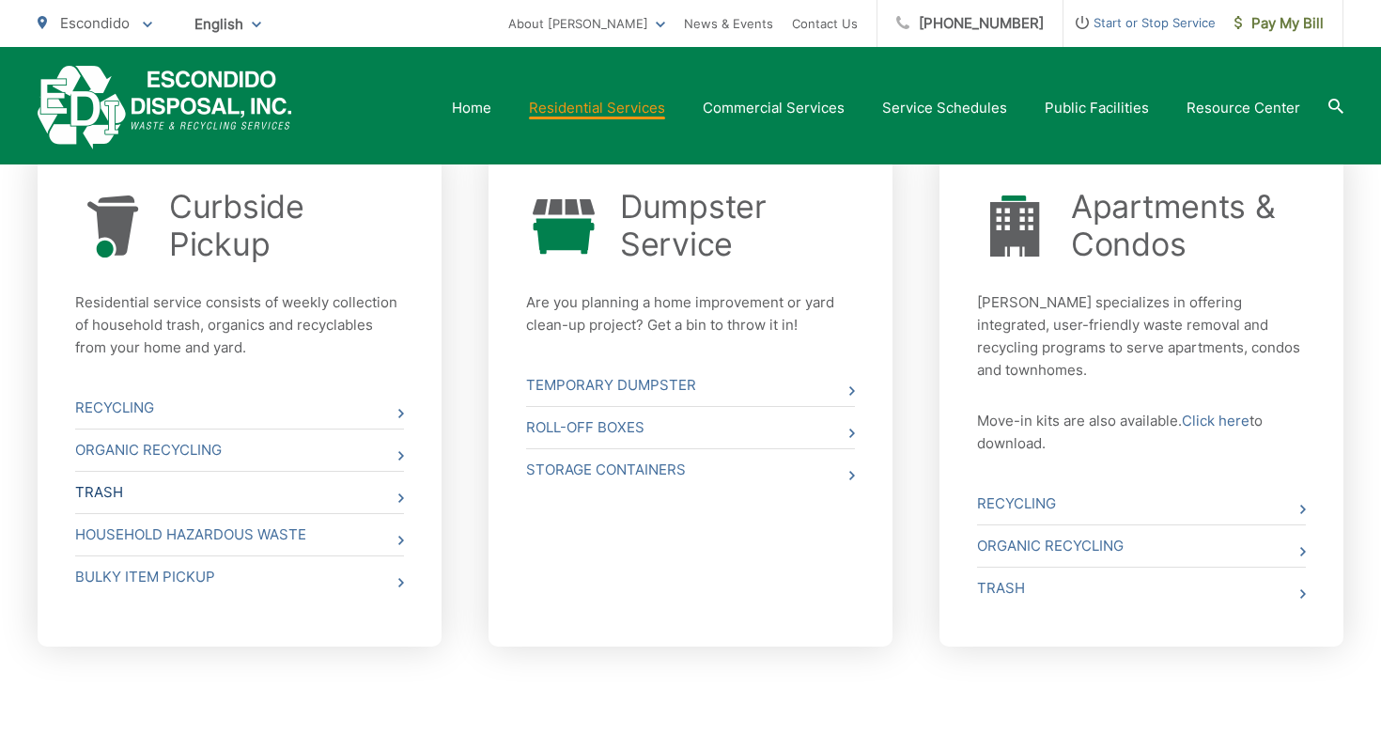
click at [149, 493] on link "Trash" at bounding box center [239, 492] width 329 height 41
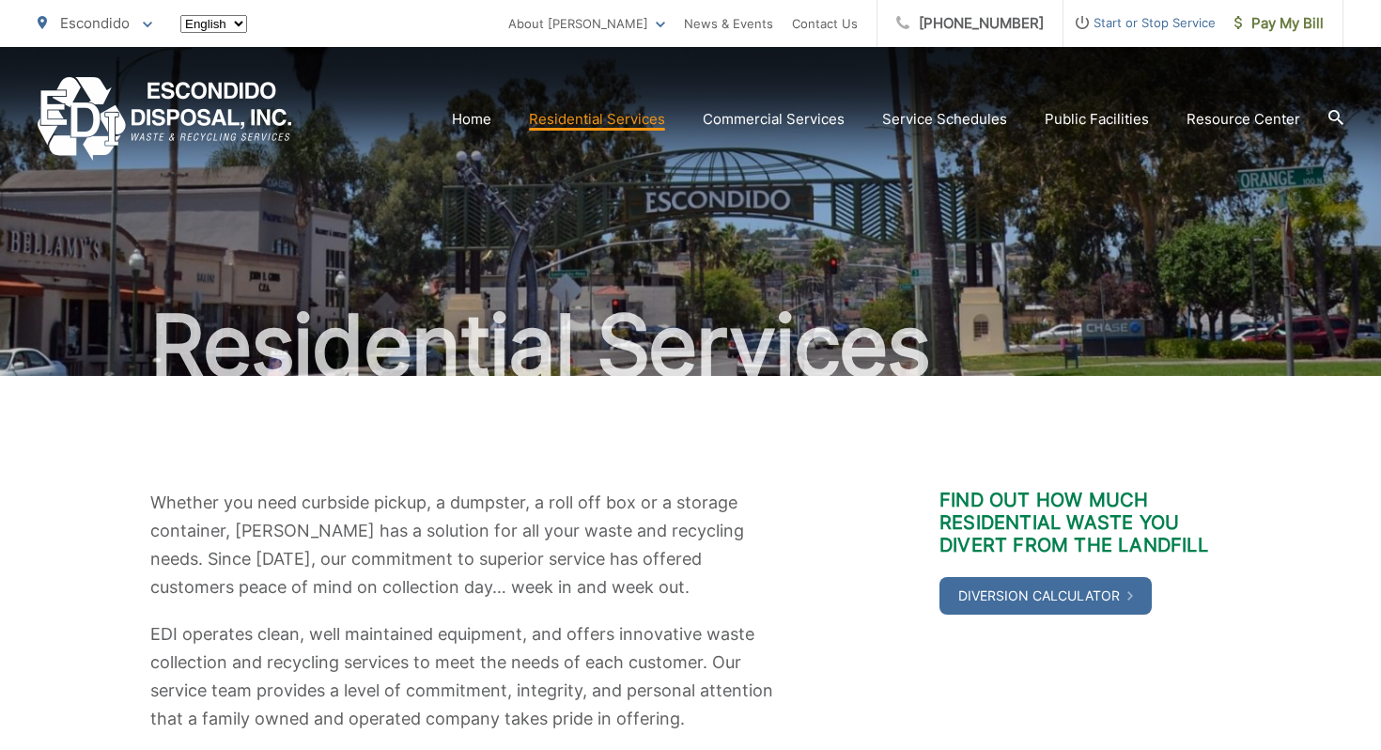
scroll to position [701, 0]
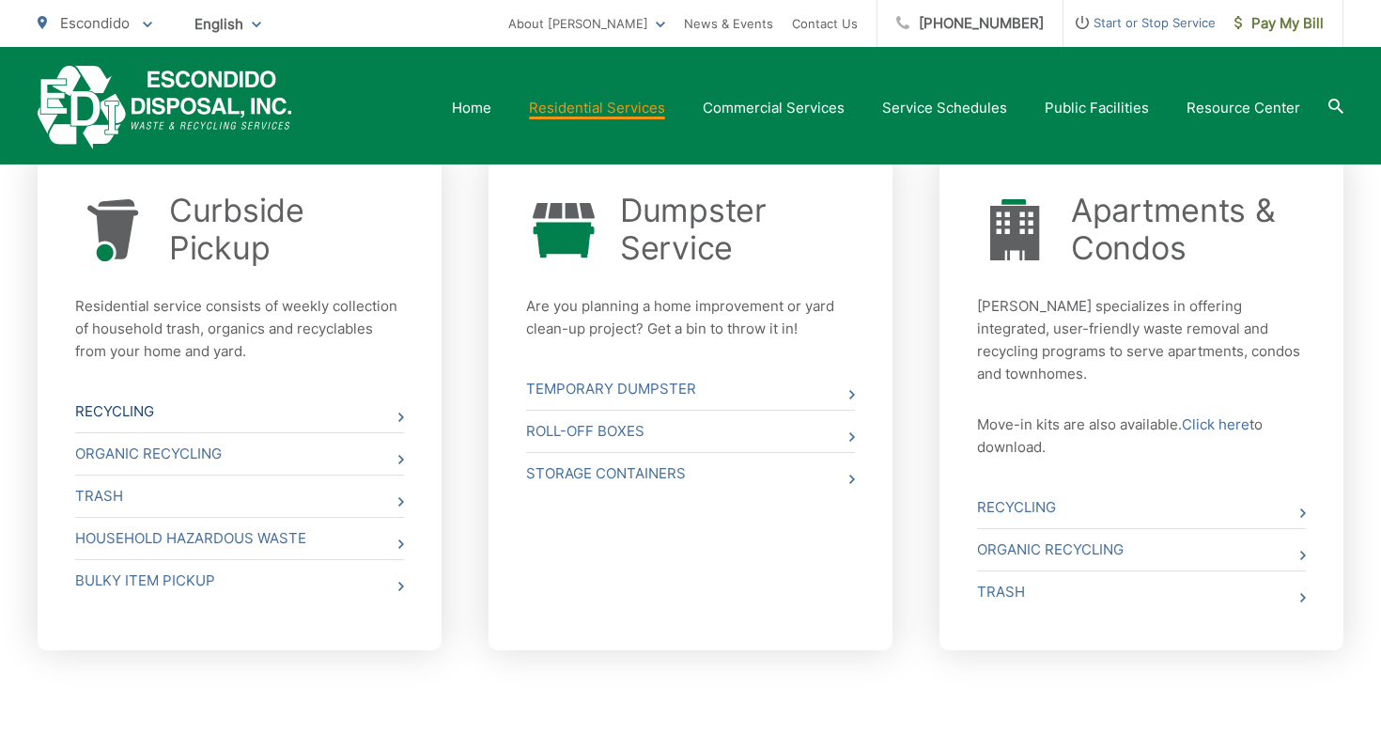
click at [248, 399] on link "Recycling" at bounding box center [239, 411] width 329 height 41
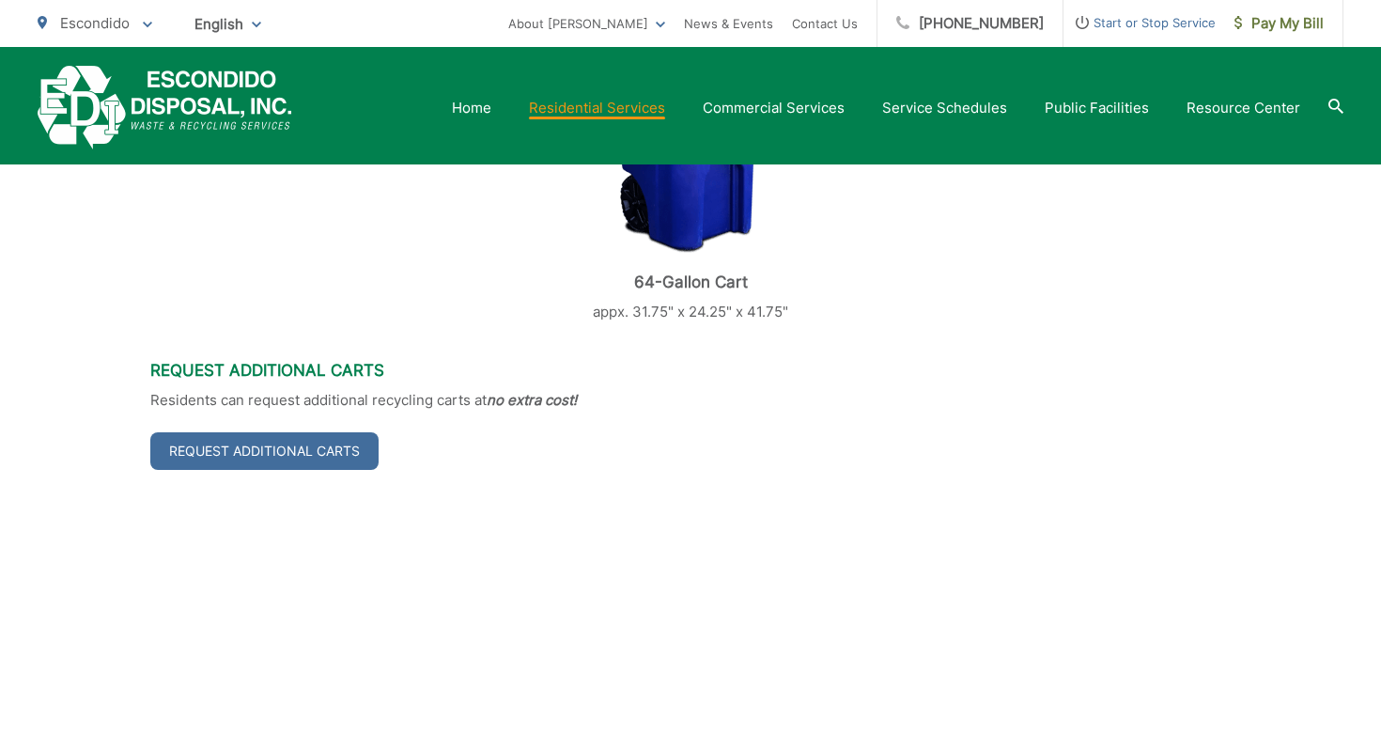
scroll to position [682, 0]
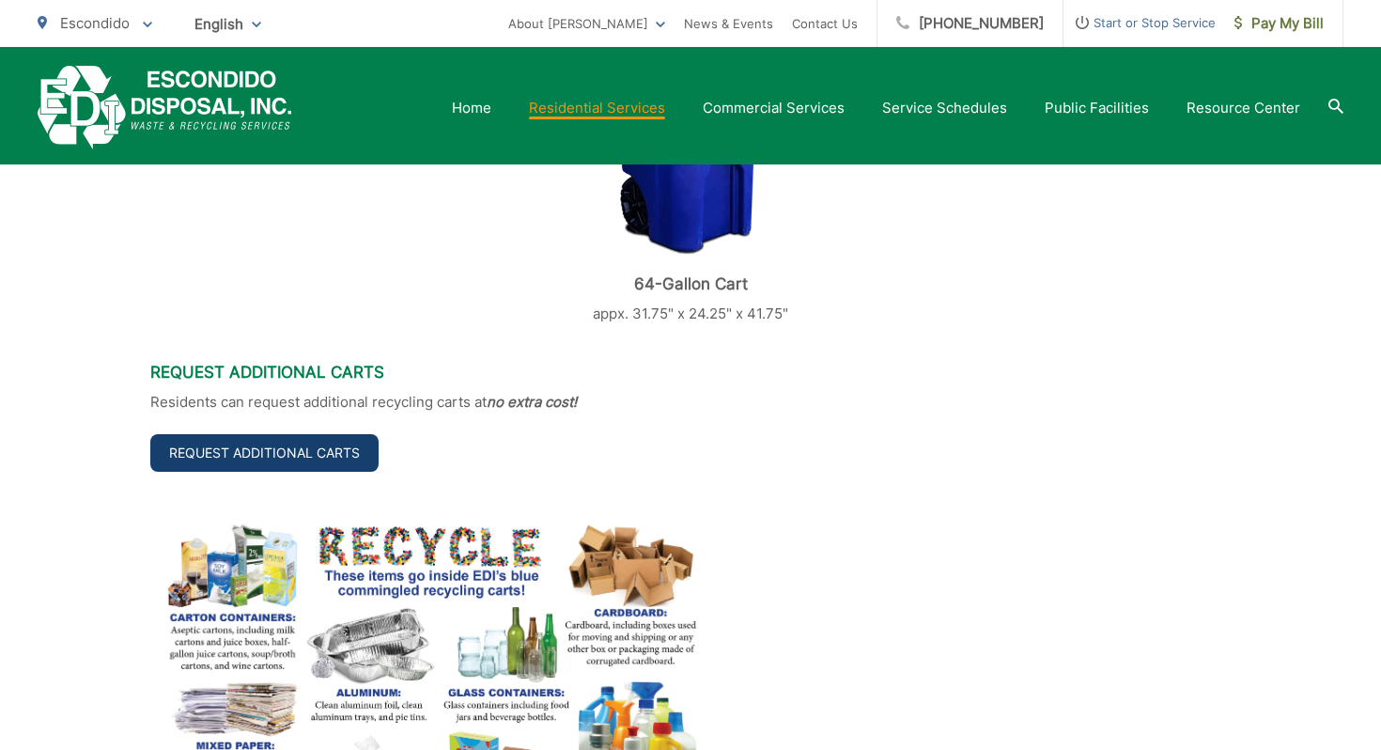
click at [317, 452] on link "Request Additional Carts" at bounding box center [264, 453] width 228 height 38
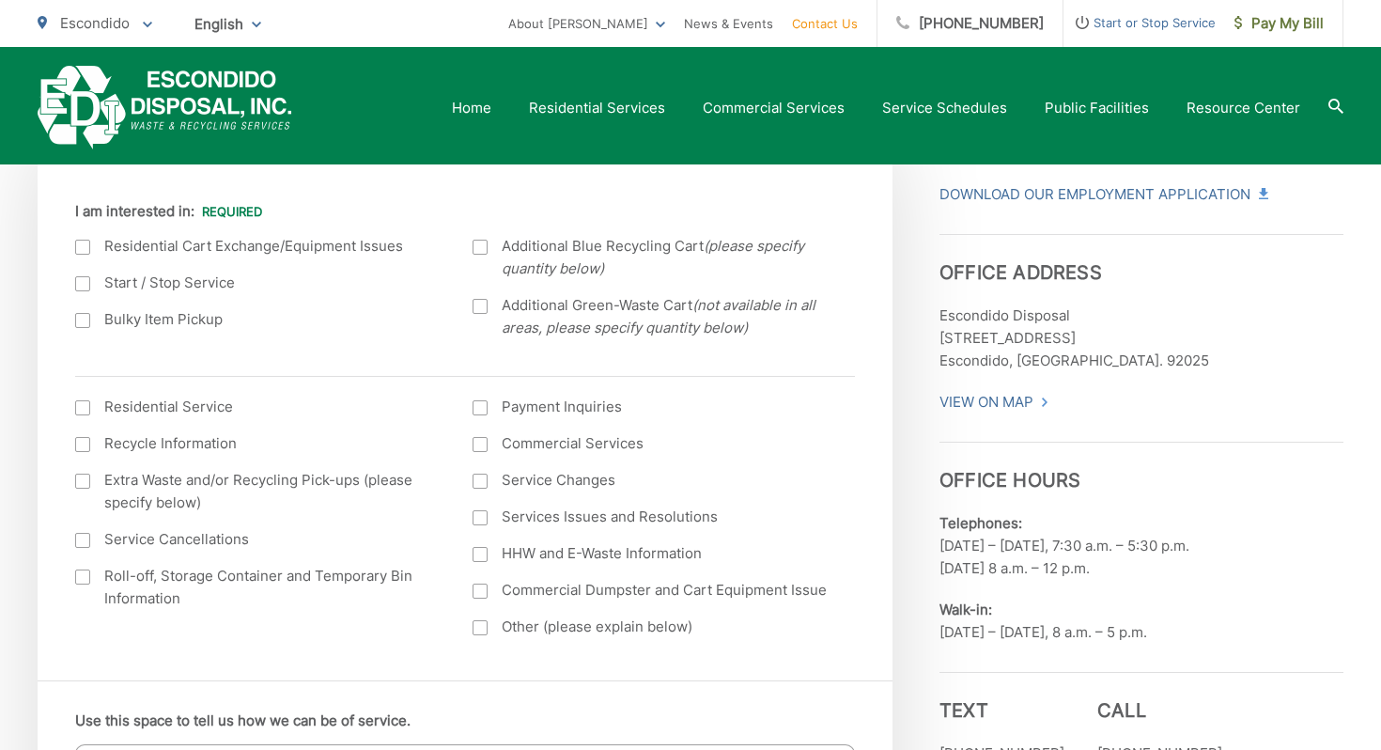
scroll to position [498, 0]
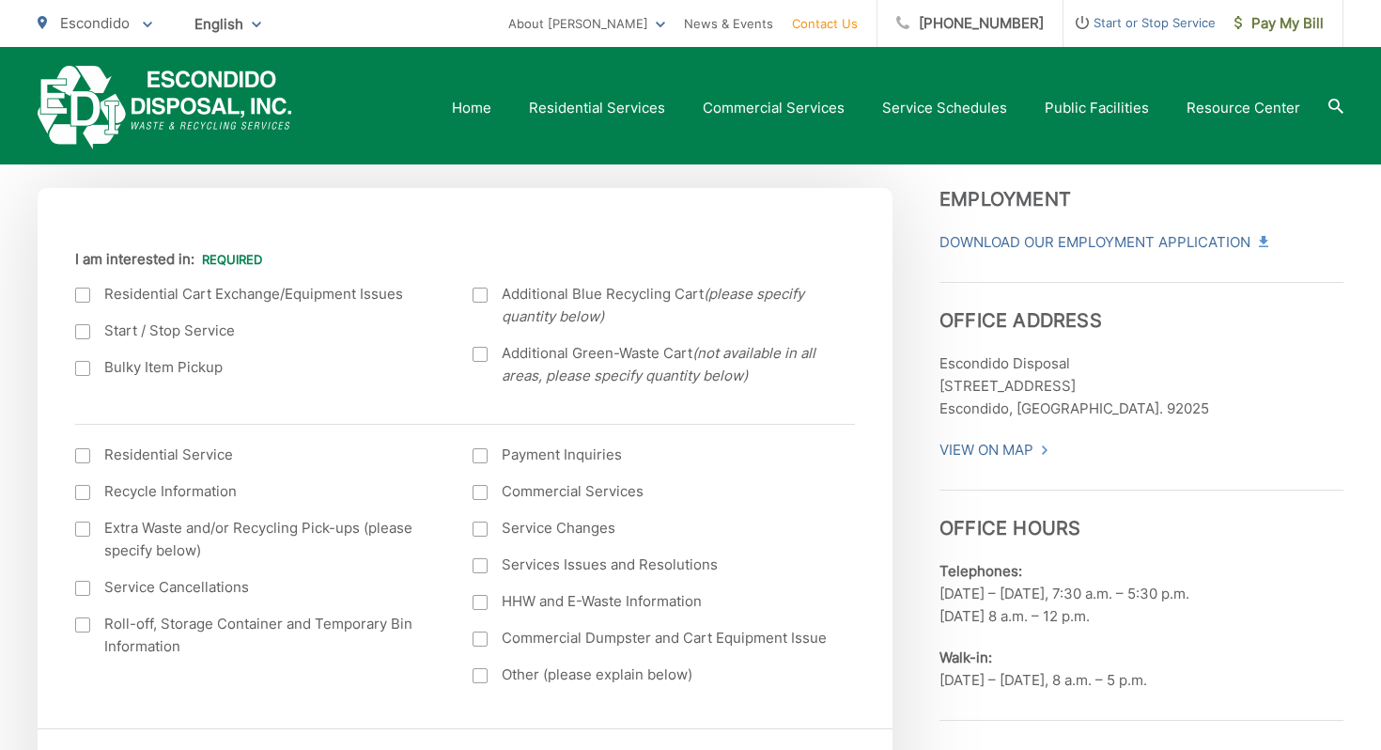
click at [479, 295] on div at bounding box center [480, 294] width 15 height 15
click at [0, 0] on input "Additional Blue Recycling Cart (please specify quantity below)" at bounding box center [0, 0] width 0 height 0
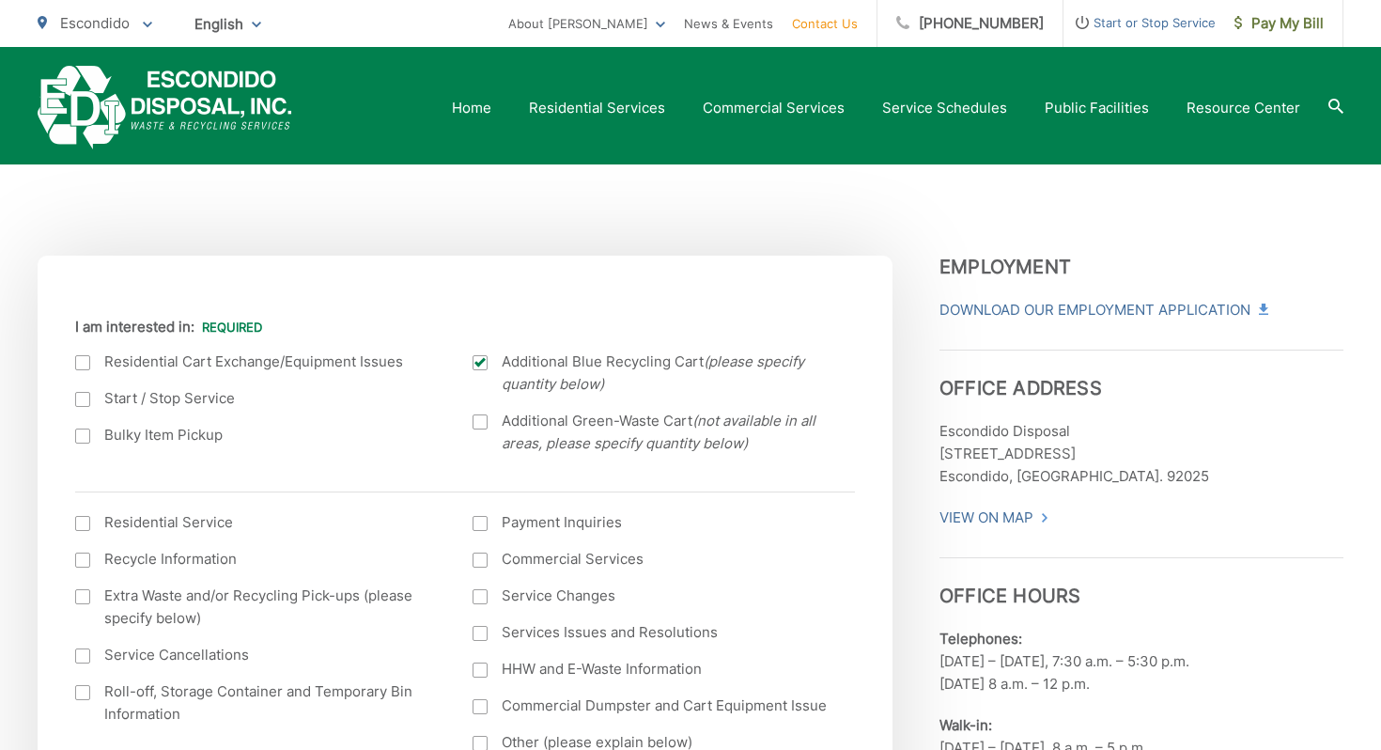
scroll to position [442, 0]
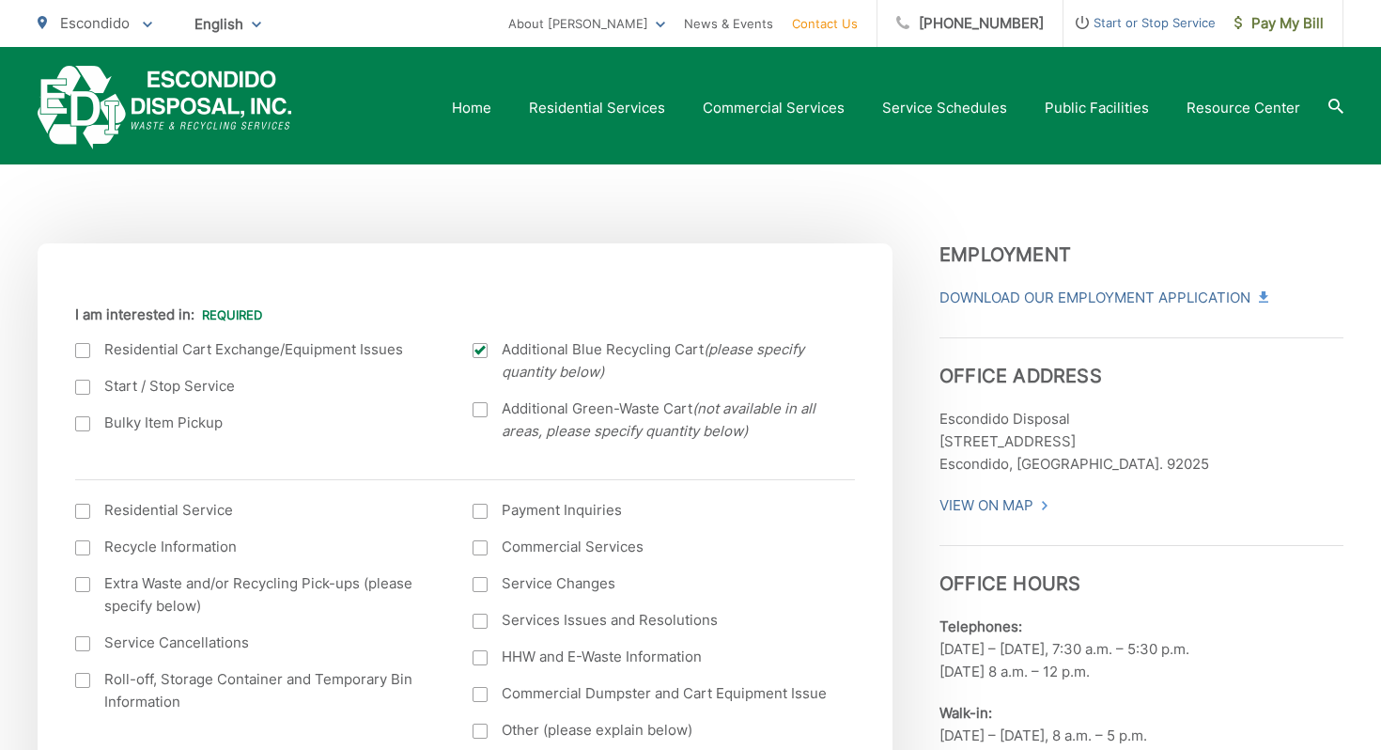
drag, startPoint x: 505, startPoint y: 351, endPoint x: 619, endPoint y: 354, distance: 113.7
click at [619, 354] on span "Additional Blue Recycling Cart (please specify quantity below)" at bounding box center [667, 360] width 331 height 45
click at [0, 0] on input "Additional Blue Recycling Cart (please specify quantity below)" at bounding box center [0, 0] width 0 height 0
drag, startPoint x: 702, startPoint y: 352, endPoint x: 502, endPoint y: 353, distance: 200.1
click at [502, 353] on span "Additional Blue Recycling Cart (please specify quantity below)" at bounding box center [667, 360] width 331 height 45
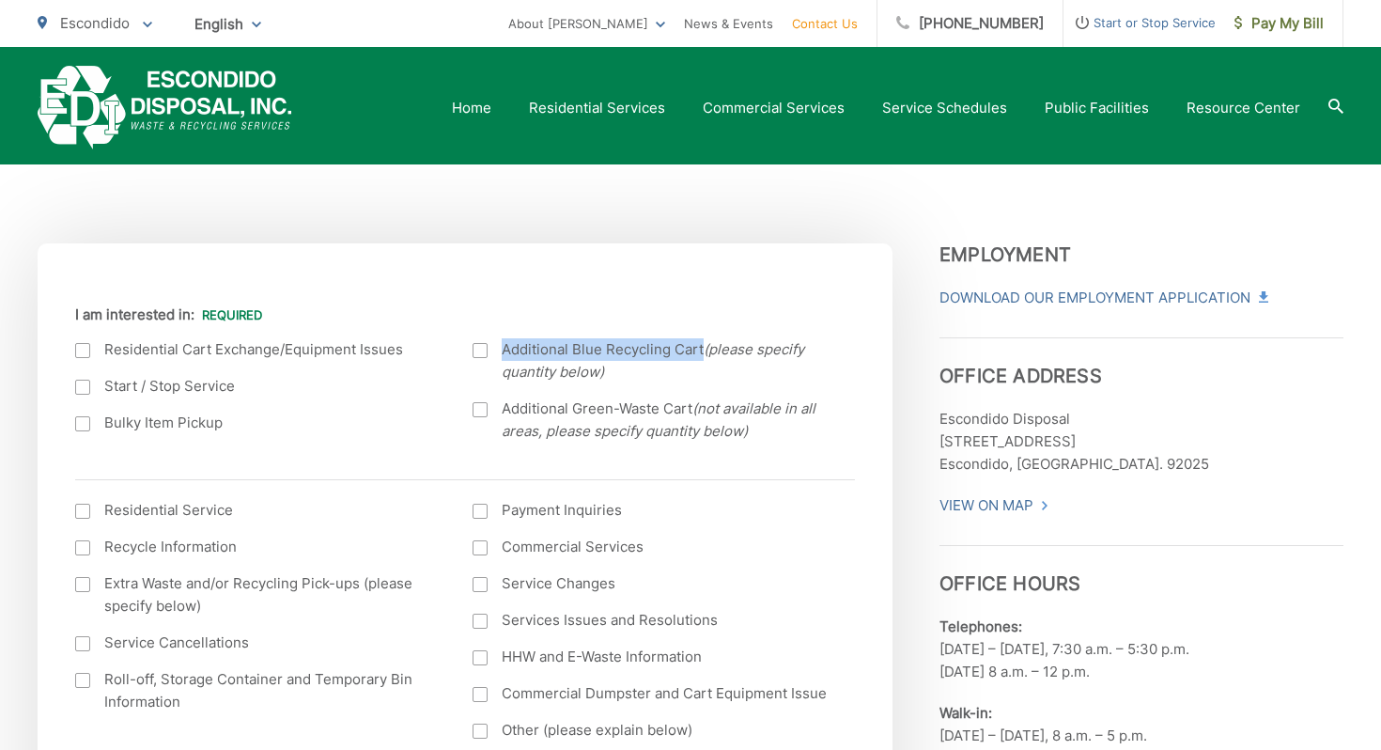
copy span "Additional Blue Recycling Cart"
click at [481, 354] on div at bounding box center [480, 350] width 15 height 15
click at [0, 0] on input "Additional Blue Recycling Cart (please specify quantity below)" at bounding box center [0, 0] width 0 height 0
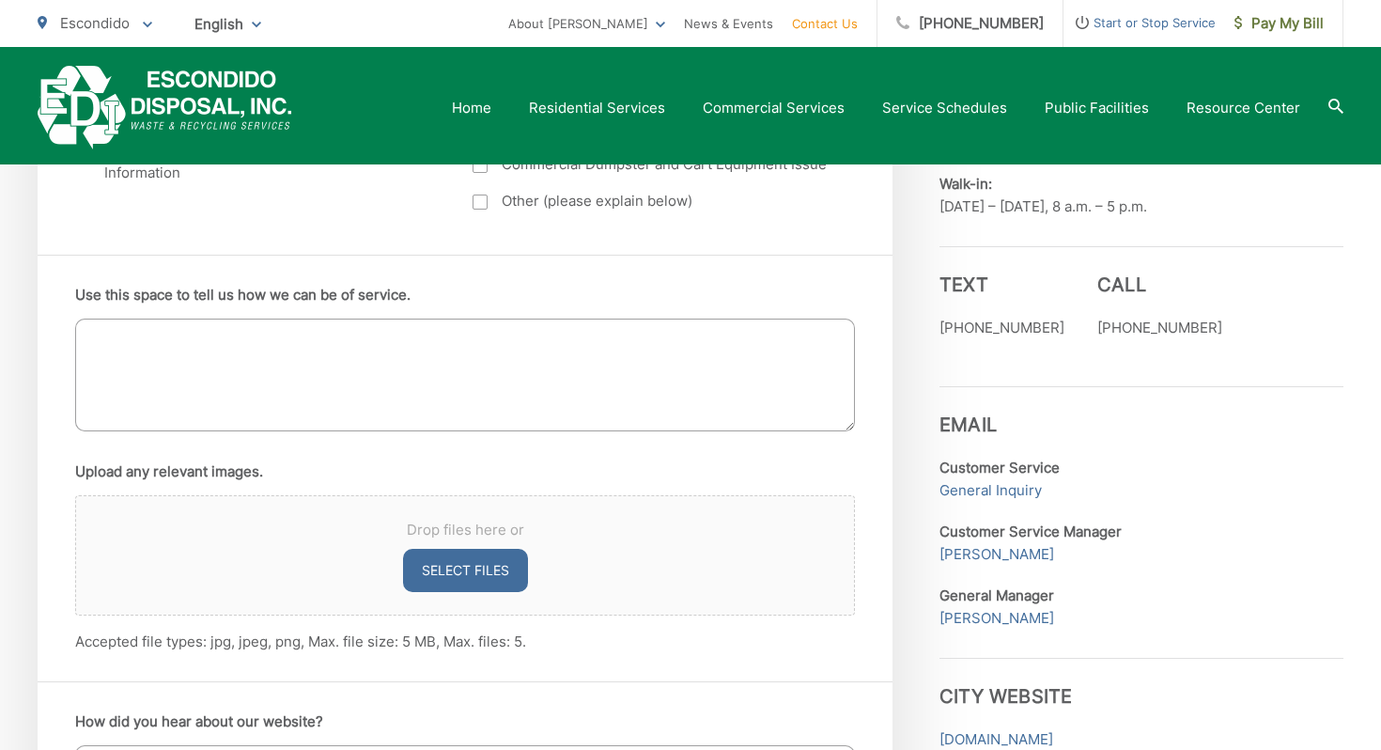
scroll to position [831, 0]
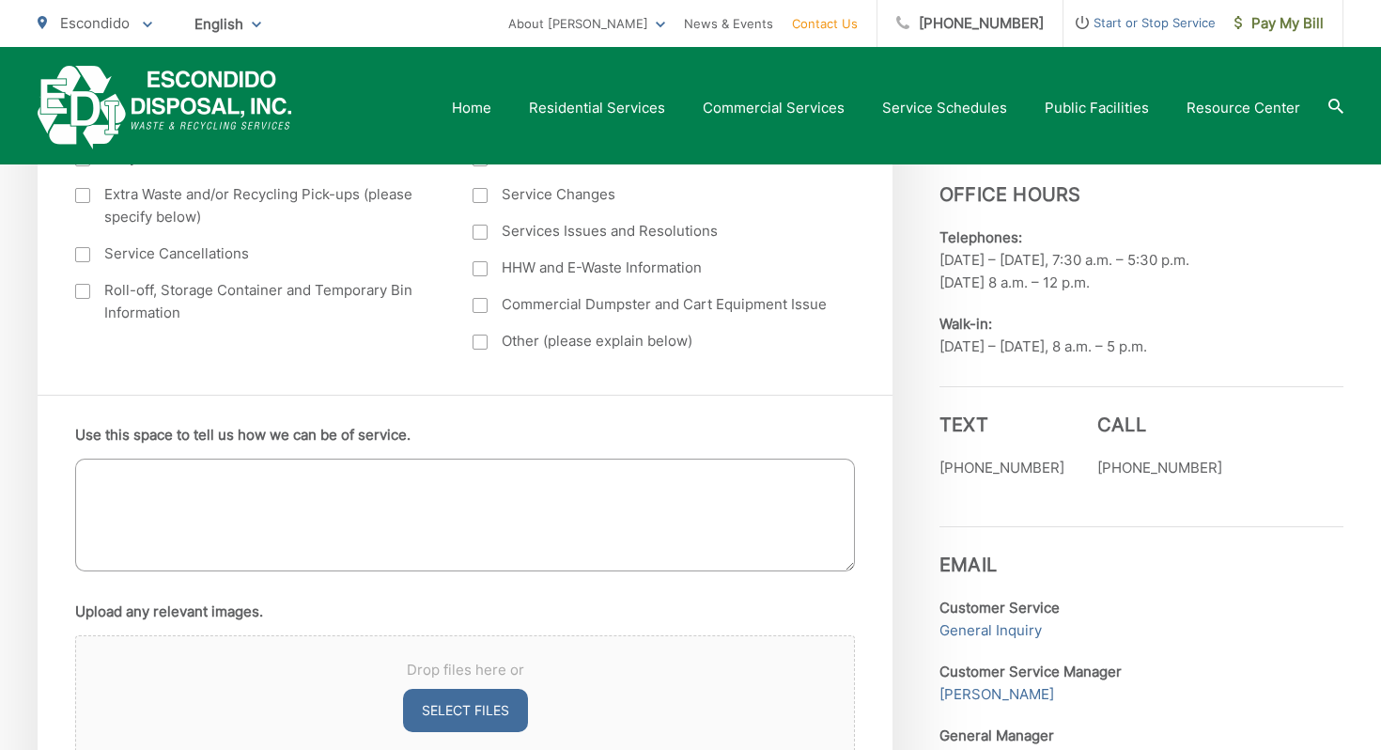
click at [417, 513] on textarea "Use this space to tell us how we can be of service." at bounding box center [465, 514] width 780 height 113
paste textarea "Additional Blue Recycling Cart"
click at [94, 476] on textarea "Additional Blue Recycling Cart" at bounding box center [465, 514] width 780 height 113
click at [364, 482] on textarea "Need 1 additional Blue Recycling Cart" at bounding box center [465, 514] width 780 height 113
click at [440, 477] on textarea "Need 1 additional Blue Recycling Cart (currently having 1)" at bounding box center [465, 514] width 780 height 113
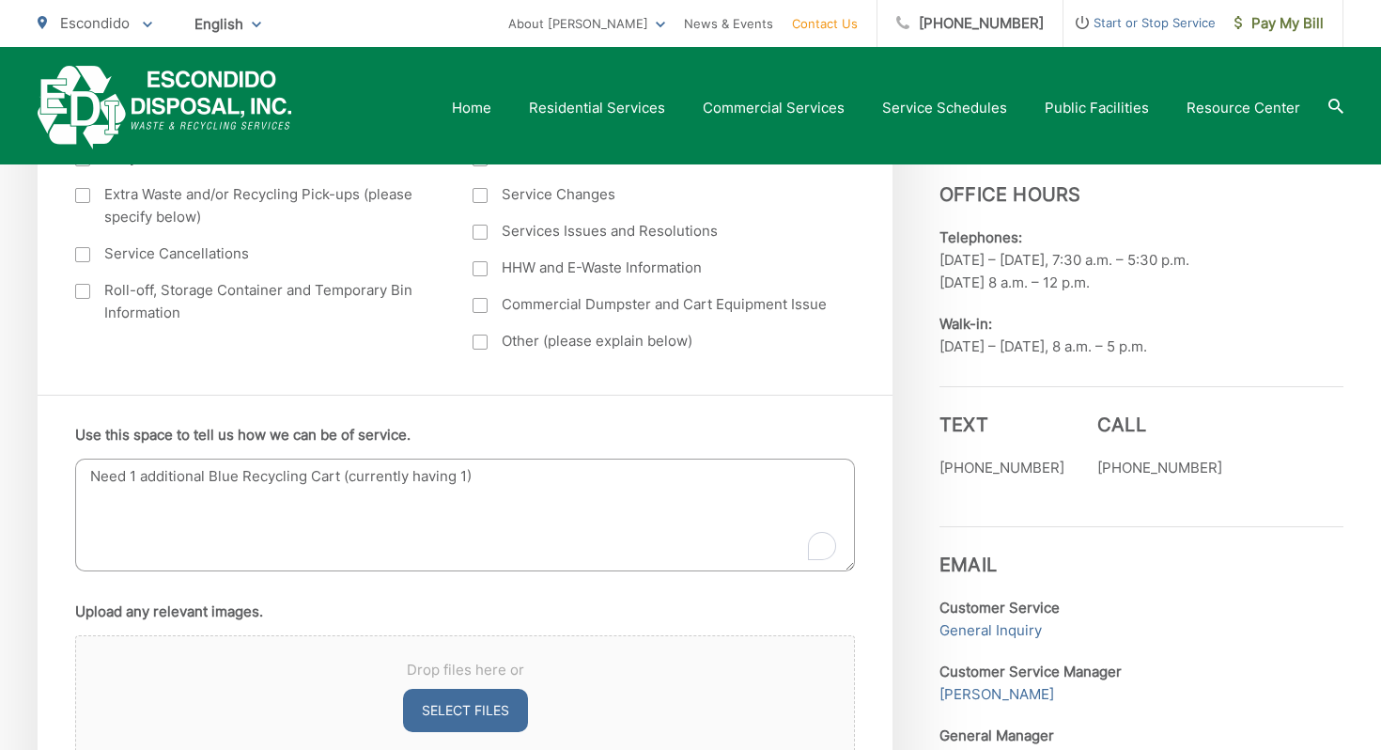
click at [440, 477] on textarea "Need 1 additional Blue Recycling Cart (currently having 1)" at bounding box center [465, 514] width 780 height 113
drag, startPoint x: 481, startPoint y: 479, endPoint x: 85, endPoint y: 483, distance: 395.5
click at [85, 483] on textarea "Need 1 additional Blue Recycling Cart (currently using 1)" at bounding box center [465, 514] width 780 height 113
click at [107, 495] on textarea "Need 1 additional Blue Recycling Cart (currently using 1)" at bounding box center [465, 514] width 780 height 113
drag, startPoint x: 479, startPoint y: 474, endPoint x: 347, endPoint y: 474, distance: 132.5
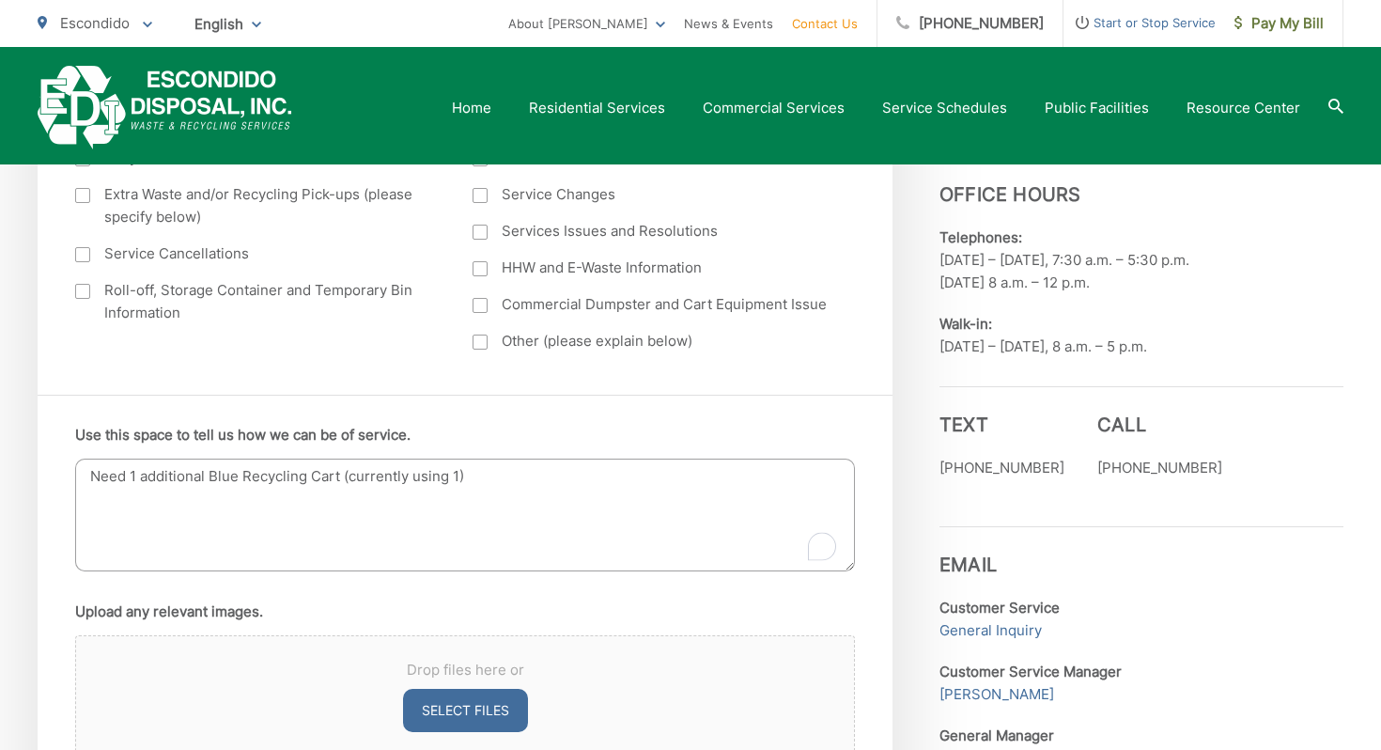
click at [347, 475] on textarea "Need 1 additional Blue Recycling Cart (currently using 1)" at bounding box center [465, 514] width 780 height 113
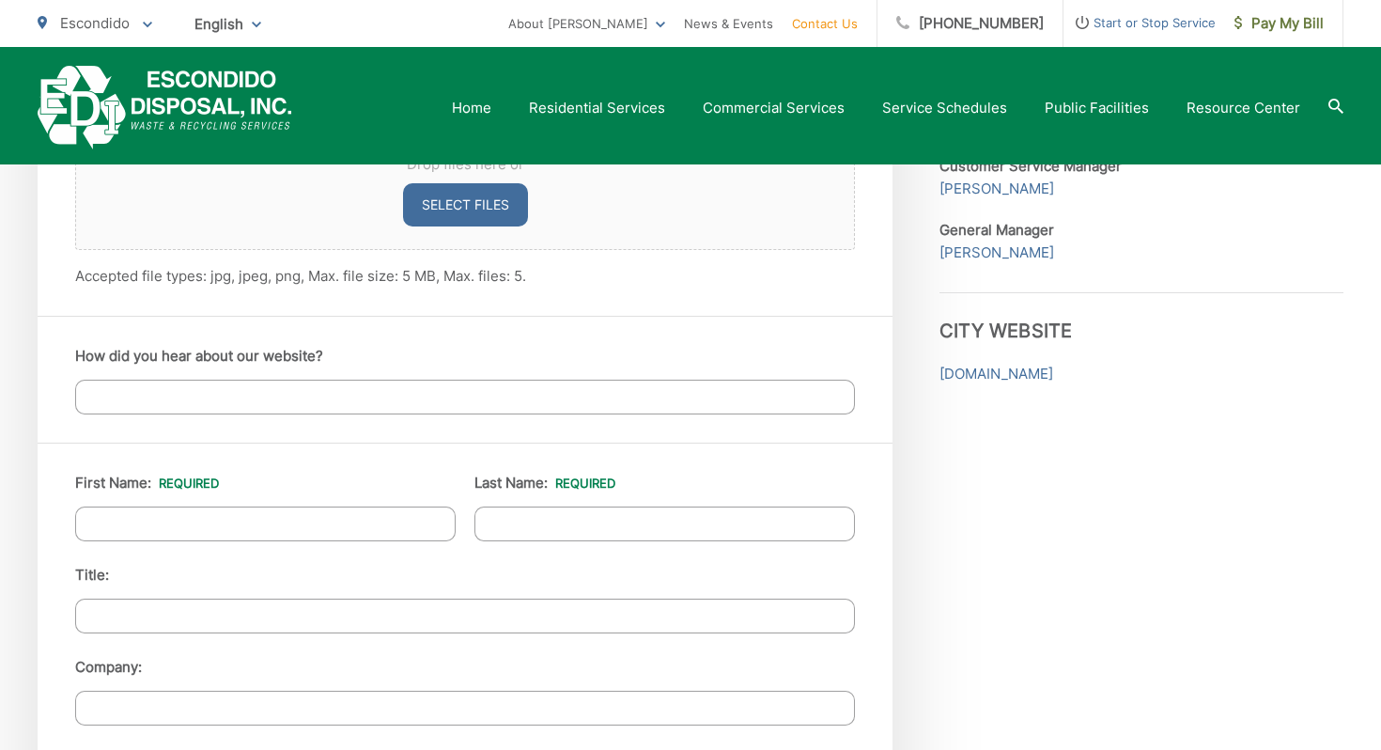
scroll to position [1368, 0]
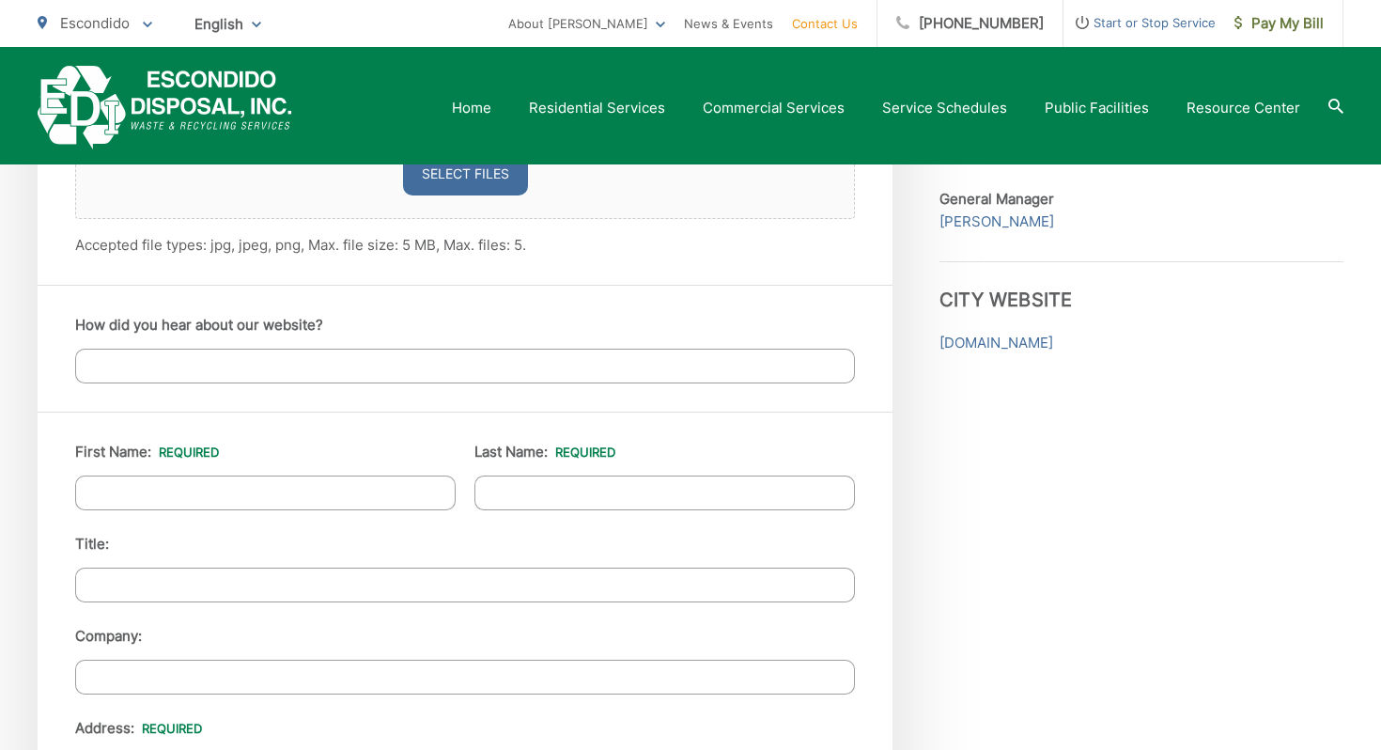
type textarea "Need 1 additional Blue Recycling Cart"
click at [312, 488] on input "First Name: *" at bounding box center [265, 492] width 380 height 35
type input "Xinyu"
type input "Zhang"
type input "3138 Shue Pl, Escondido CA 92027"
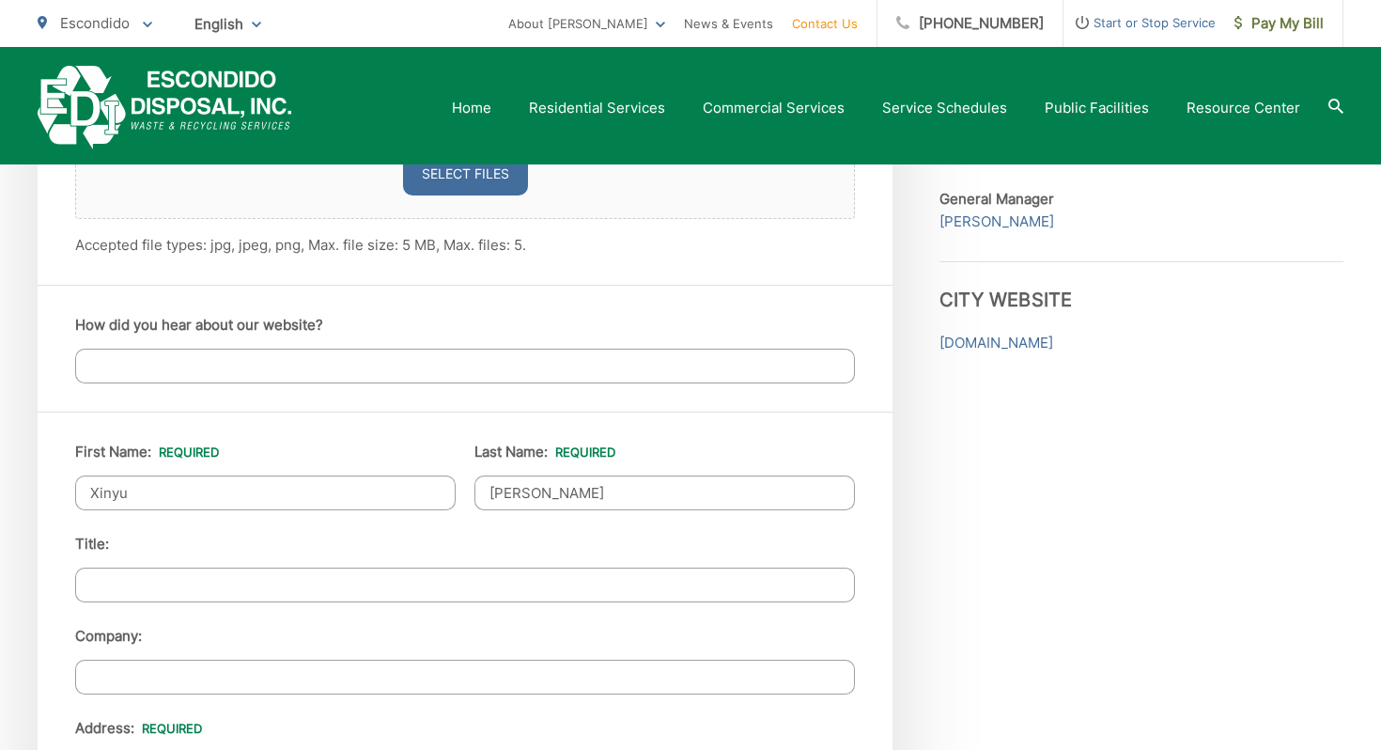
type input "Escondido"
type input "92027-2923"
type input "6282354900"
type input "xyzhang0804@gmail.com"
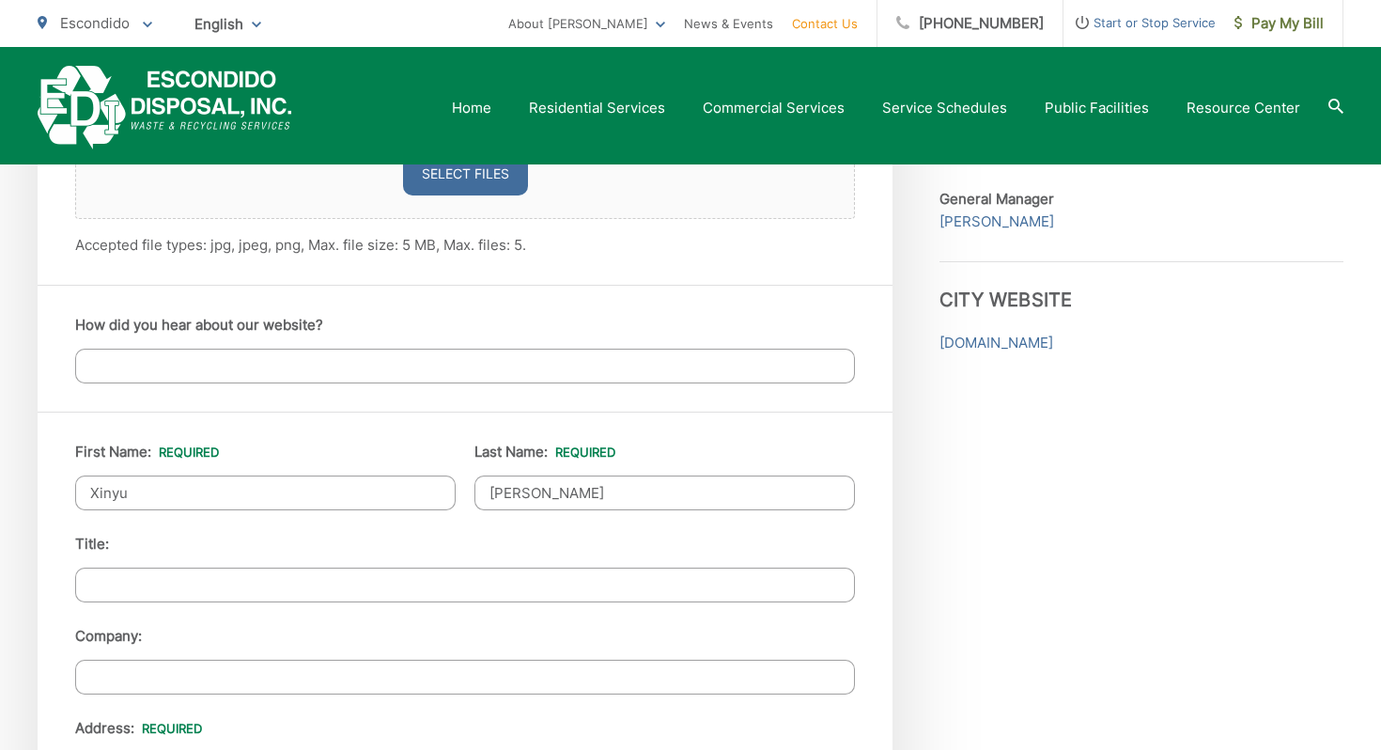
type input "(628) 235-4900"
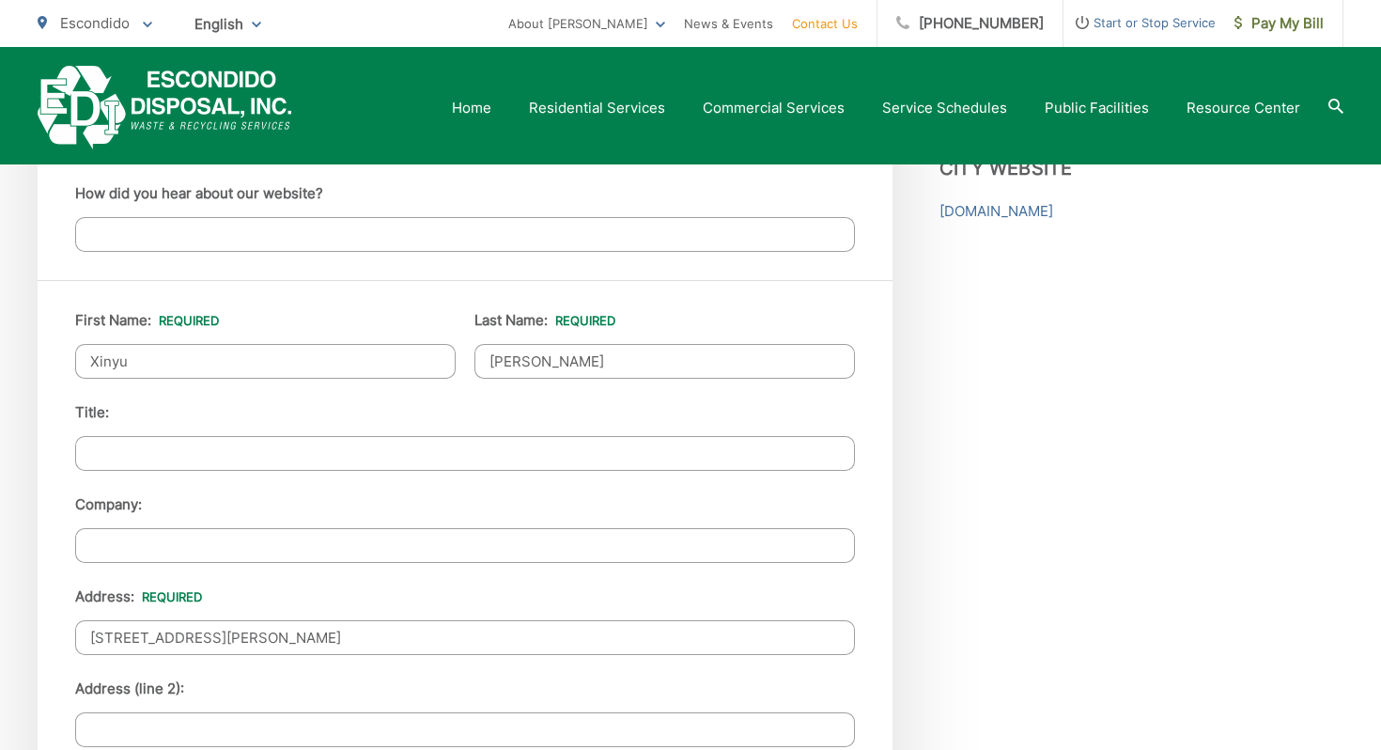
scroll to position [1720, 0]
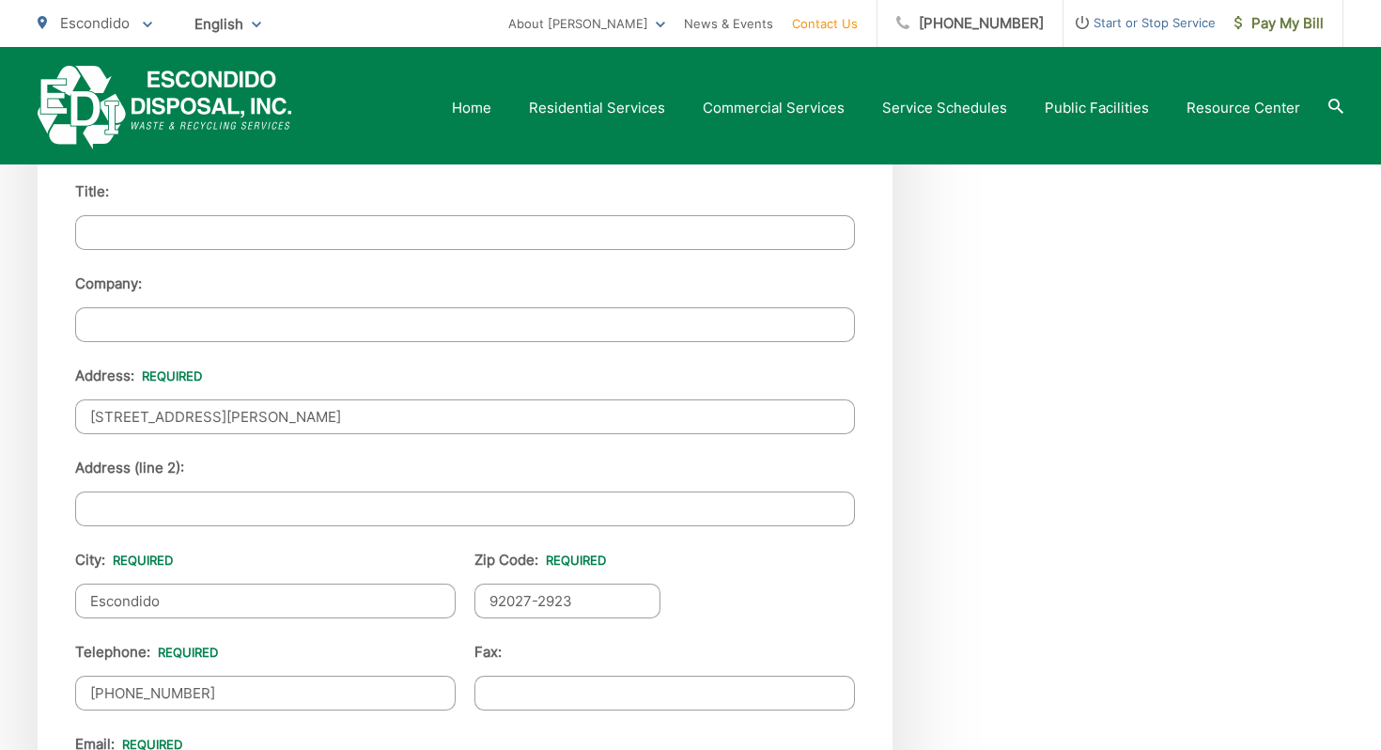
drag, startPoint x: 359, startPoint y: 412, endPoint x: 183, endPoint y: 414, distance: 175.7
click at [183, 414] on input "3138 Shue Pl, Escondido CA 92027" at bounding box center [465, 416] width 780 height 35
click at [60, 422] on div "First Name: * Xinyu Last Name: * Zhang Title: Company: Address: * 3138 Shue Pl …" at bounding box center [465, 531] width 855 height 944
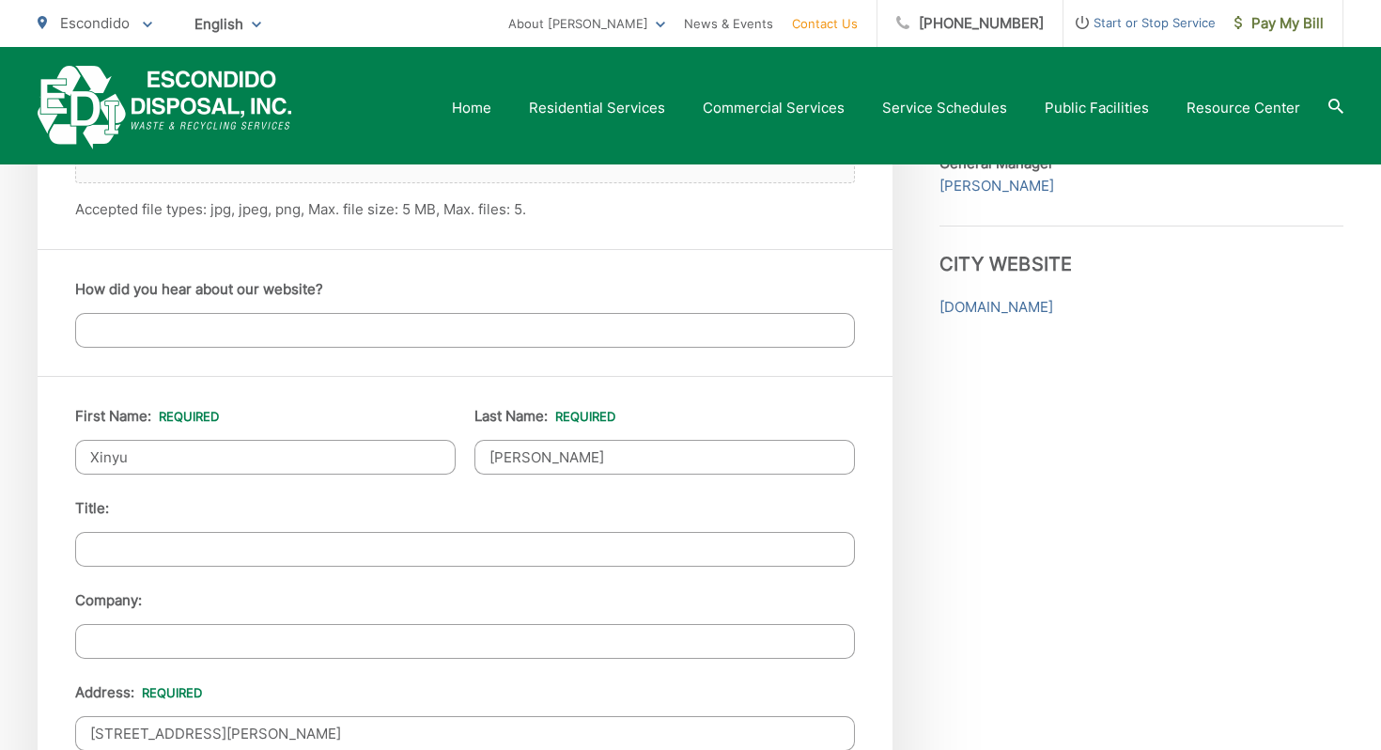
scroll to position [1635, 0]
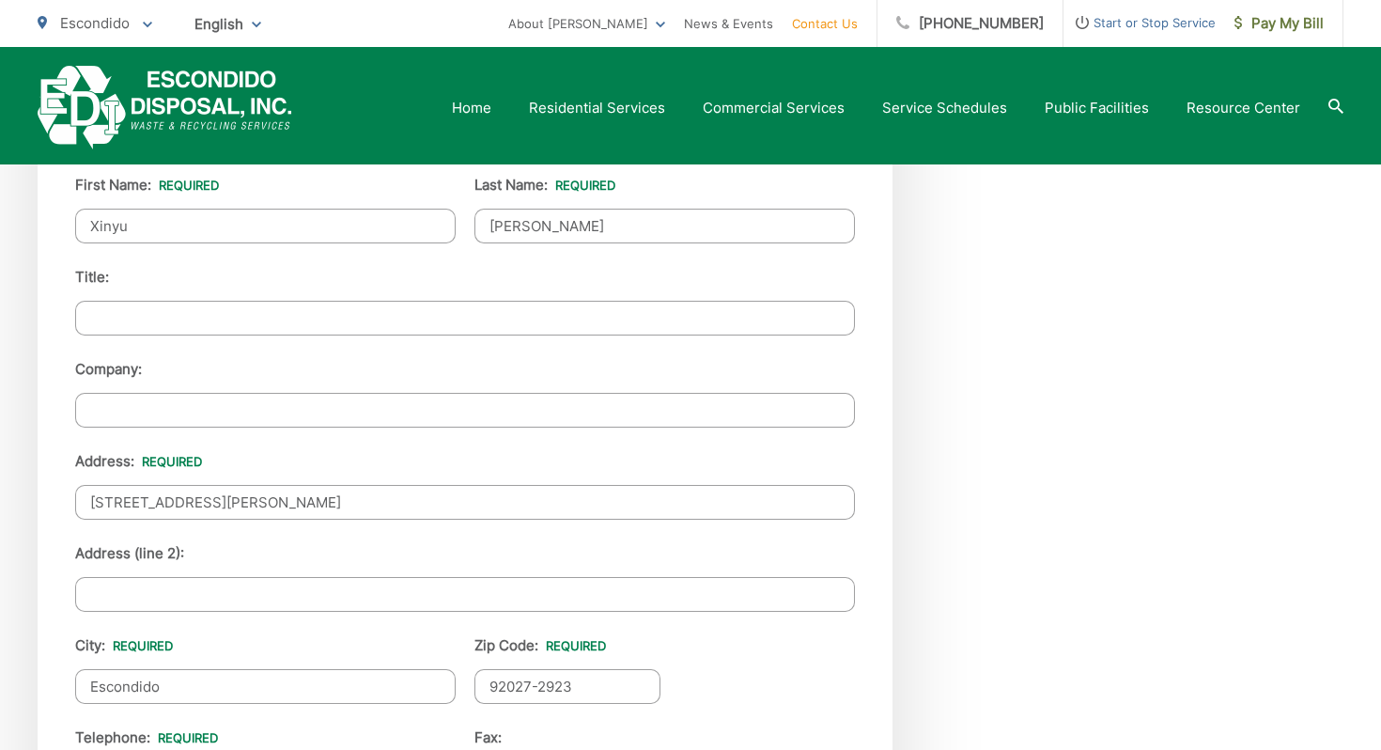
click at [201, 511] on input "3138 Shue Pl" at bounding box center [465, 502] width 780 height 35
type input "3138 Shue Place"
click at [66, 478] on div "First Name: * Xinyu Last Name: * Zhang Title: Company: Address: * 3138 Shue Pla…" at bounding box center [465, 617] width 855 height 944
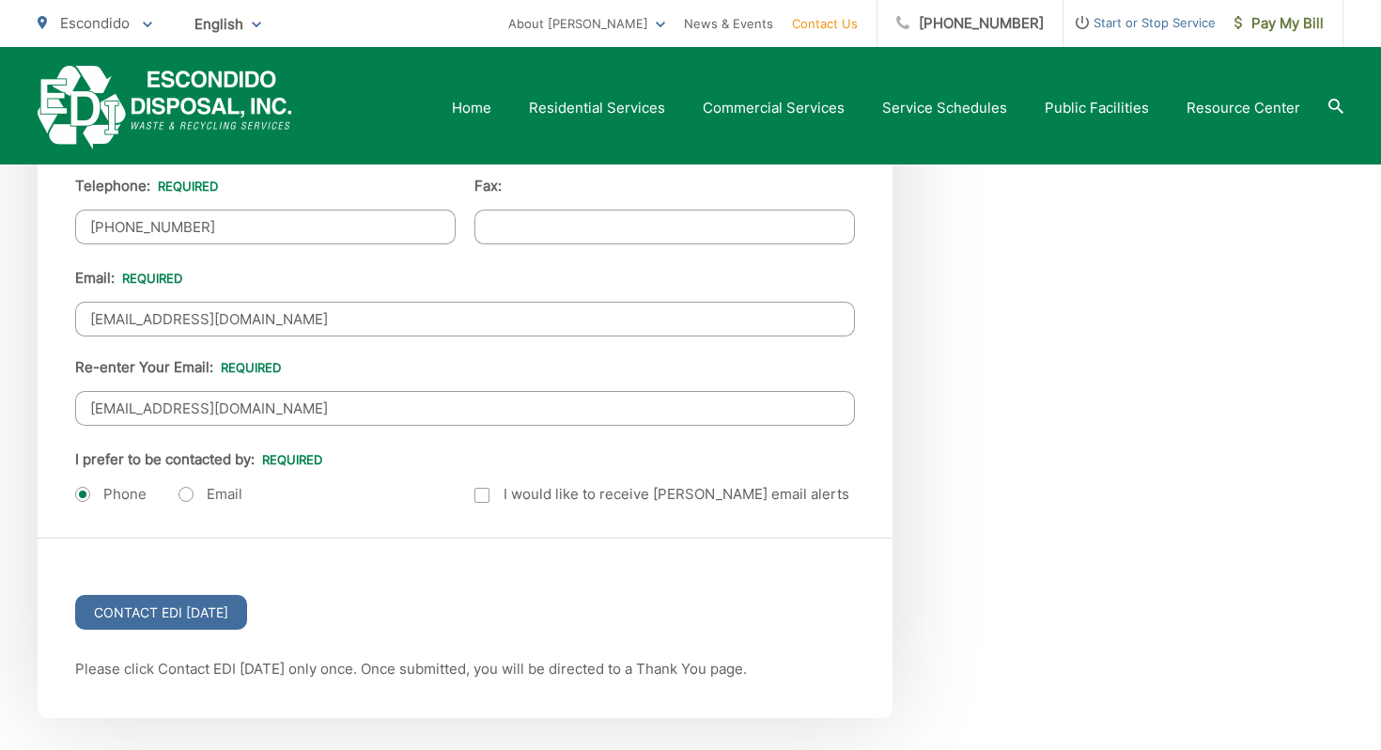
scroll to position [2188, 0]
click at [200, 484] on label "Email" at bounding box center [210, 492] width 64 height 19
radio input "true"
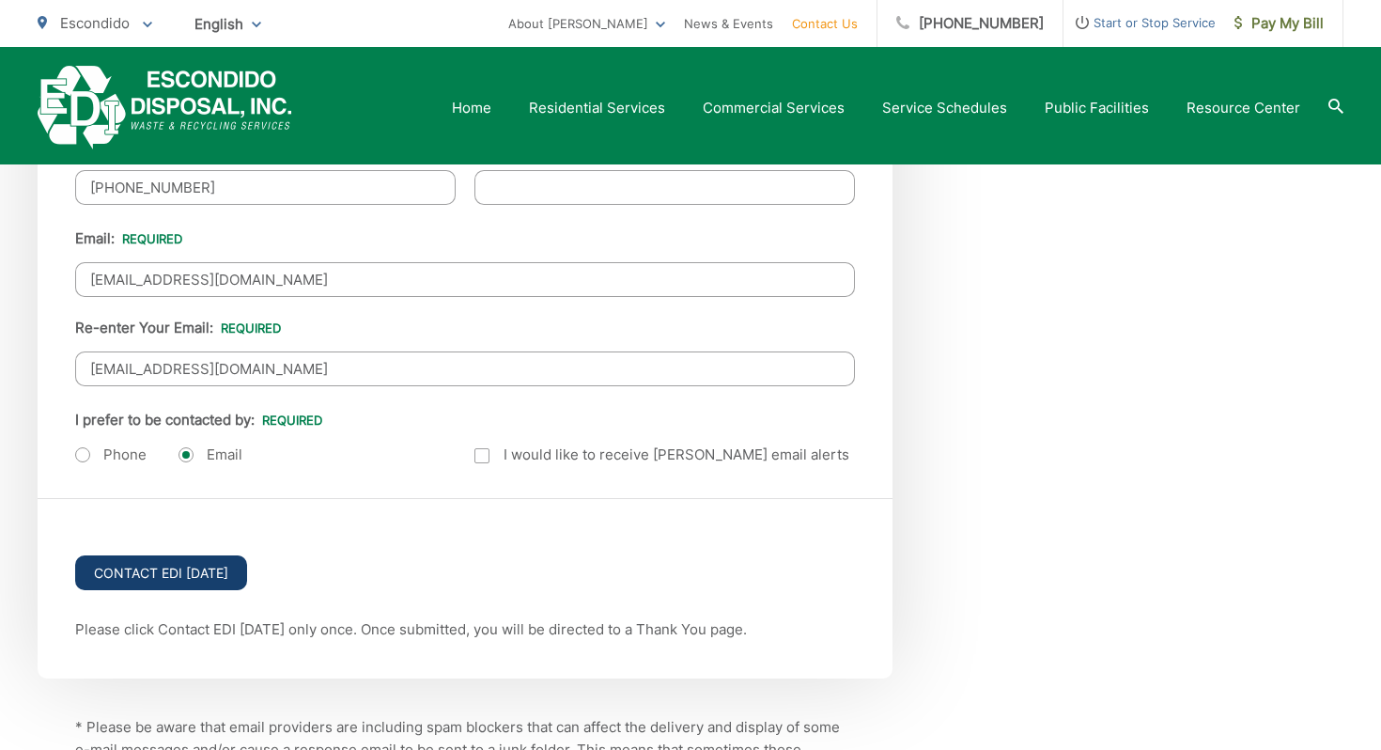
click at [178, 567] on input "Contact EDI Today" at bounding box center [161, 572] width 172 height 35
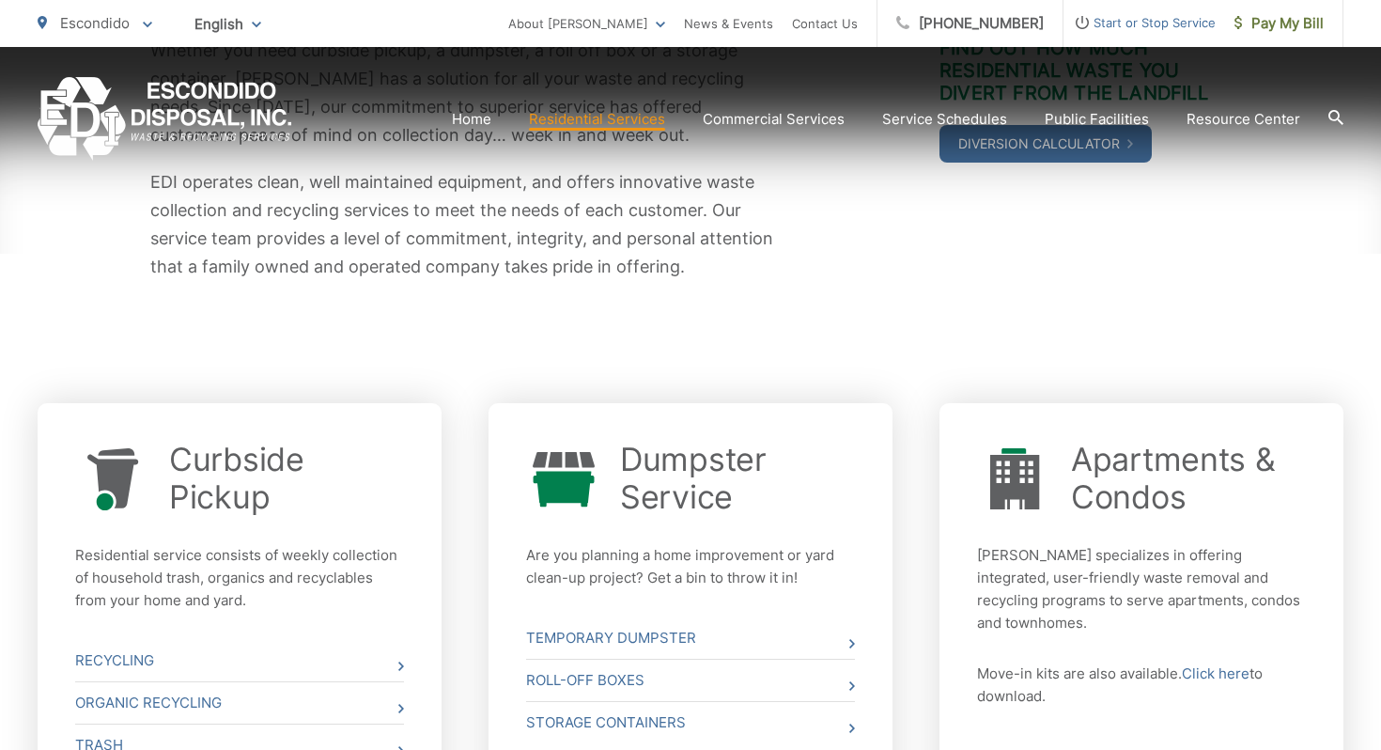
scroll to position [494, 0]
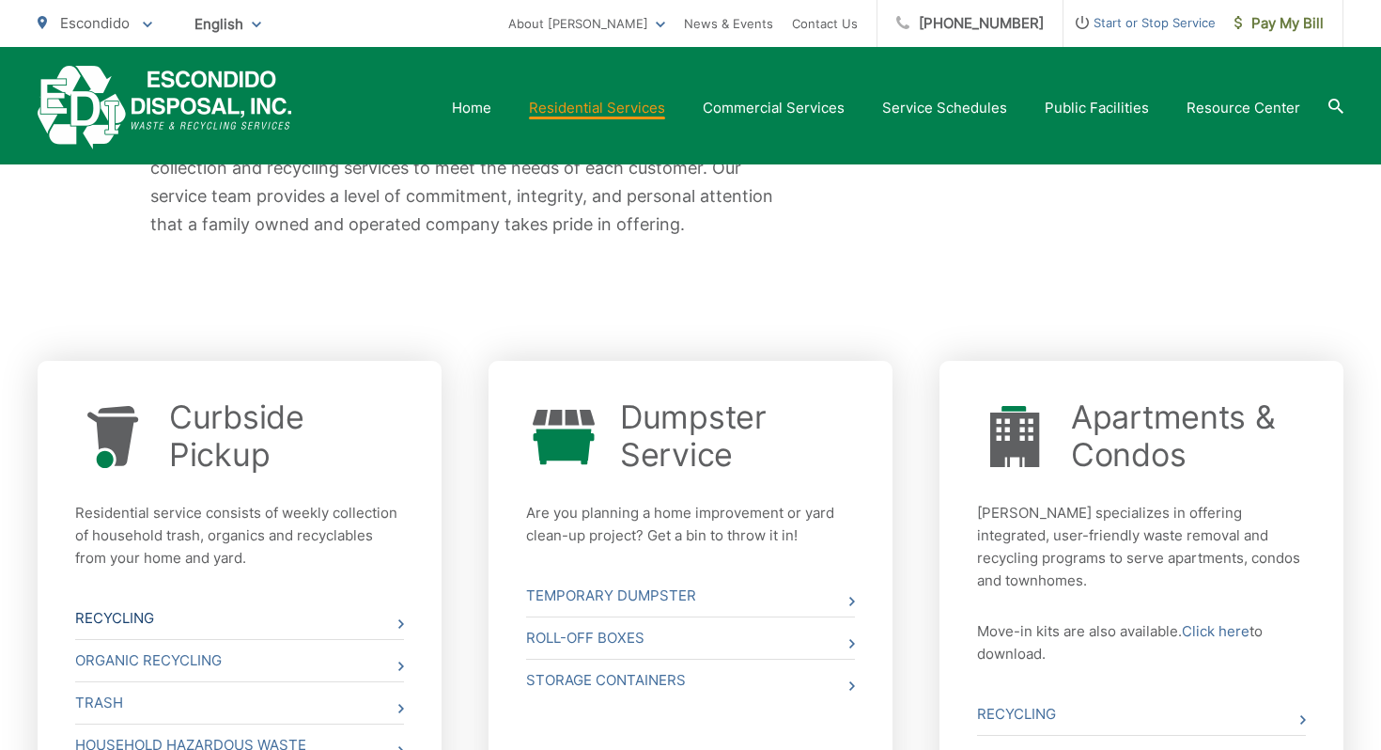
click at [229, 620] on link "Recycling" at bounding box center [239, 617] width 329 height 41
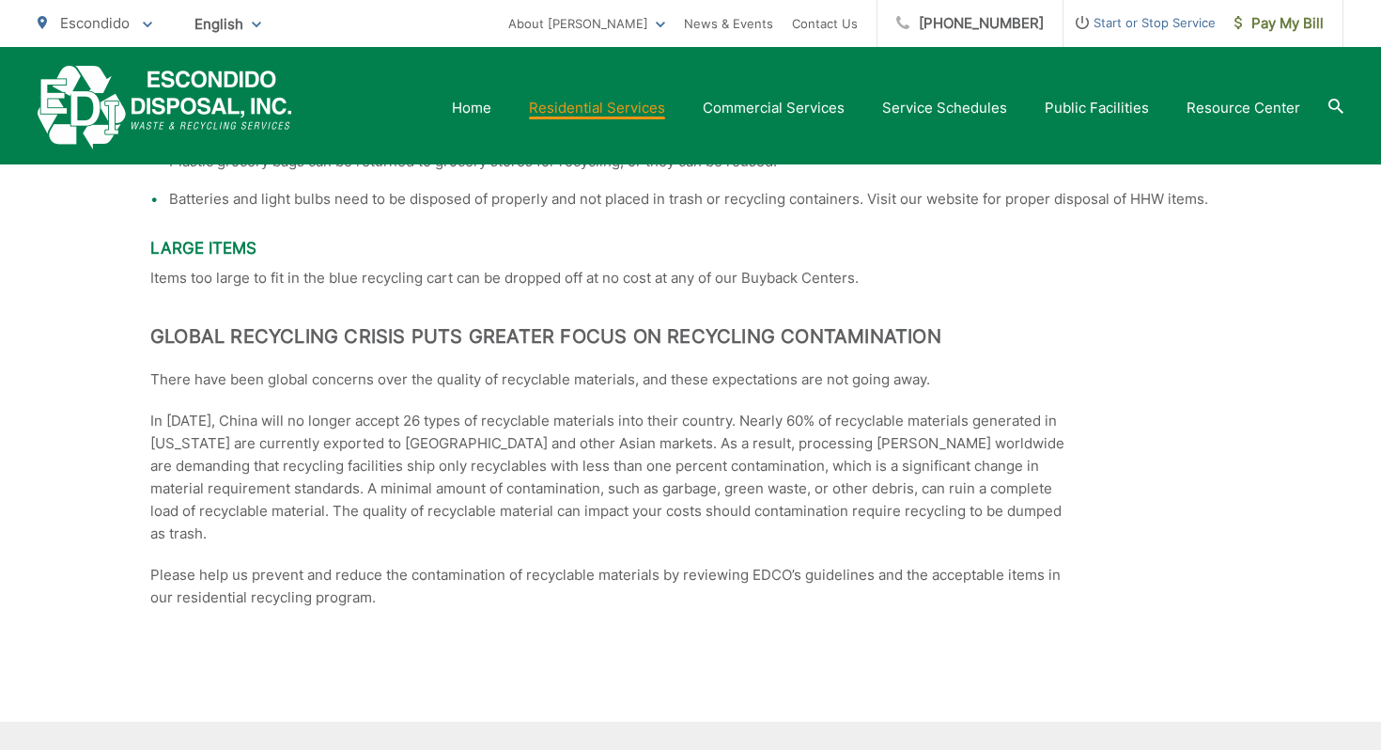
scroll to position [2800, 0]
